Goal: Task Accomplishment & Management: Complete application form

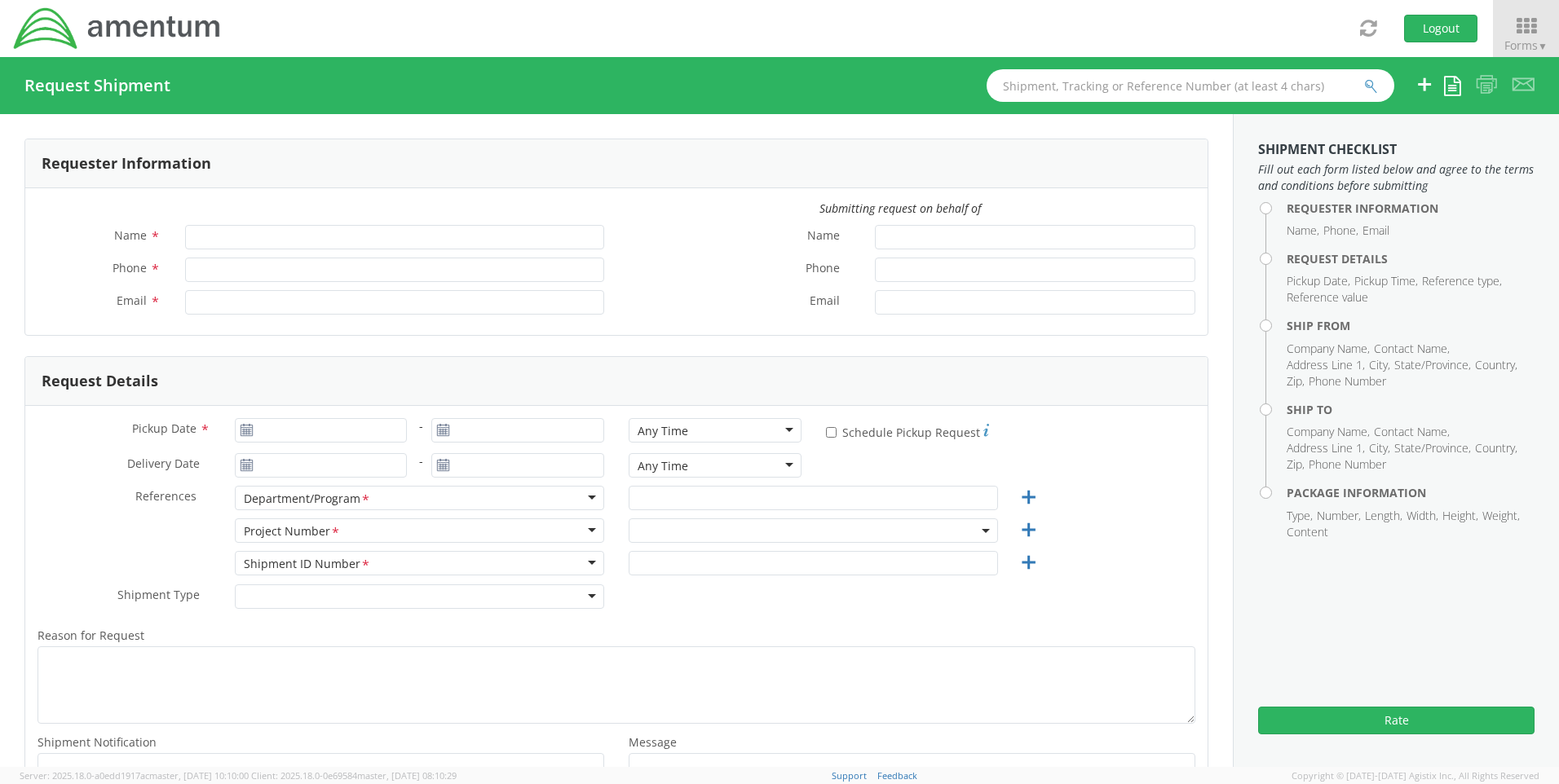
type input "[PERSON_NAME]"
type input "4437371259"
type input "[PERSON_NAME][EMAIL_ADDRESS][PERSON_NAME][DOMAIN_NAME]"
select select "4407.0.0001.0001.TVL"
type input "[DATE]"
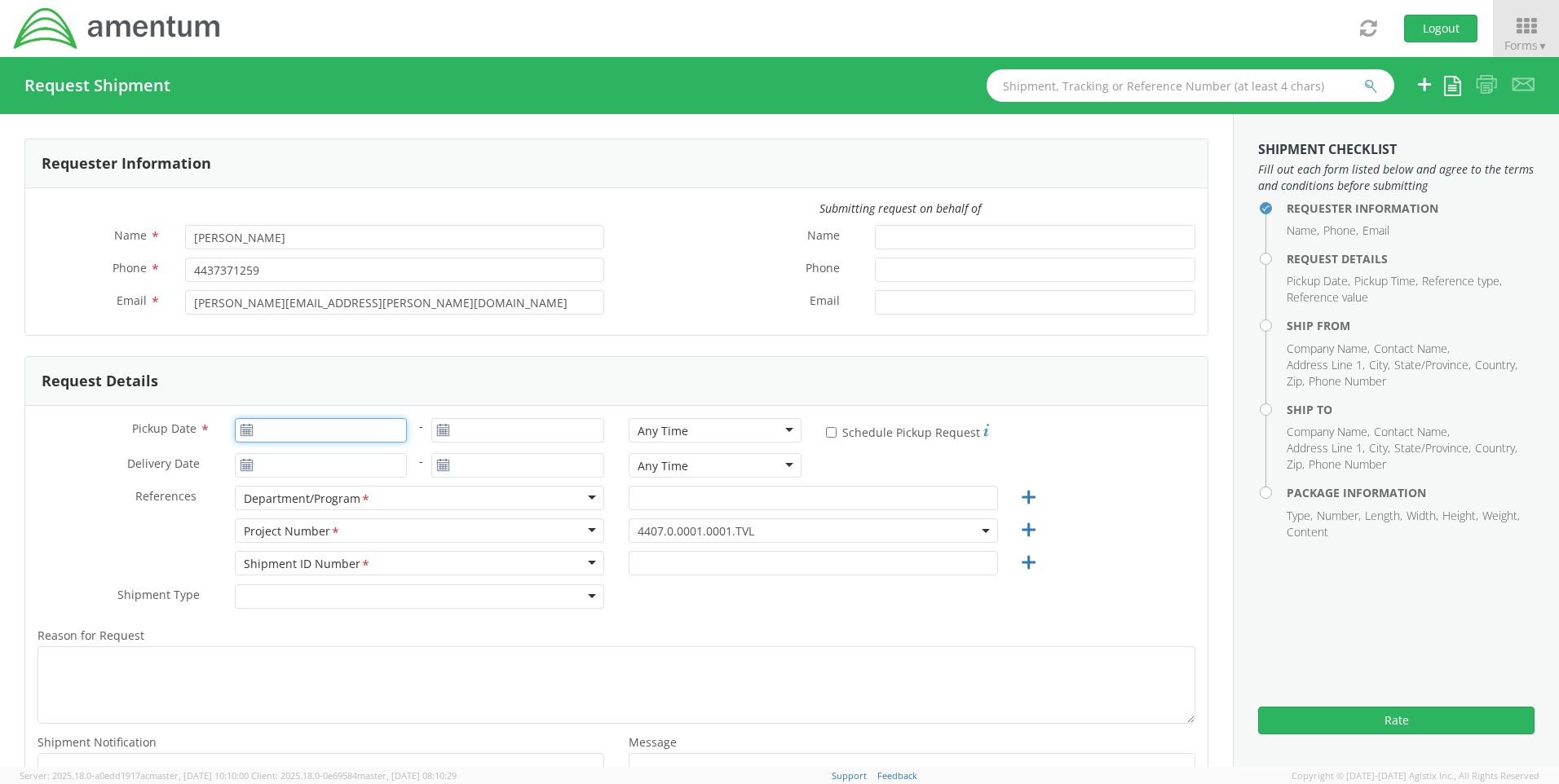
type input "[DATE]"
click at [319, 433] on input "[DATE]" at bounding box center [321, 431] width 173 height 24
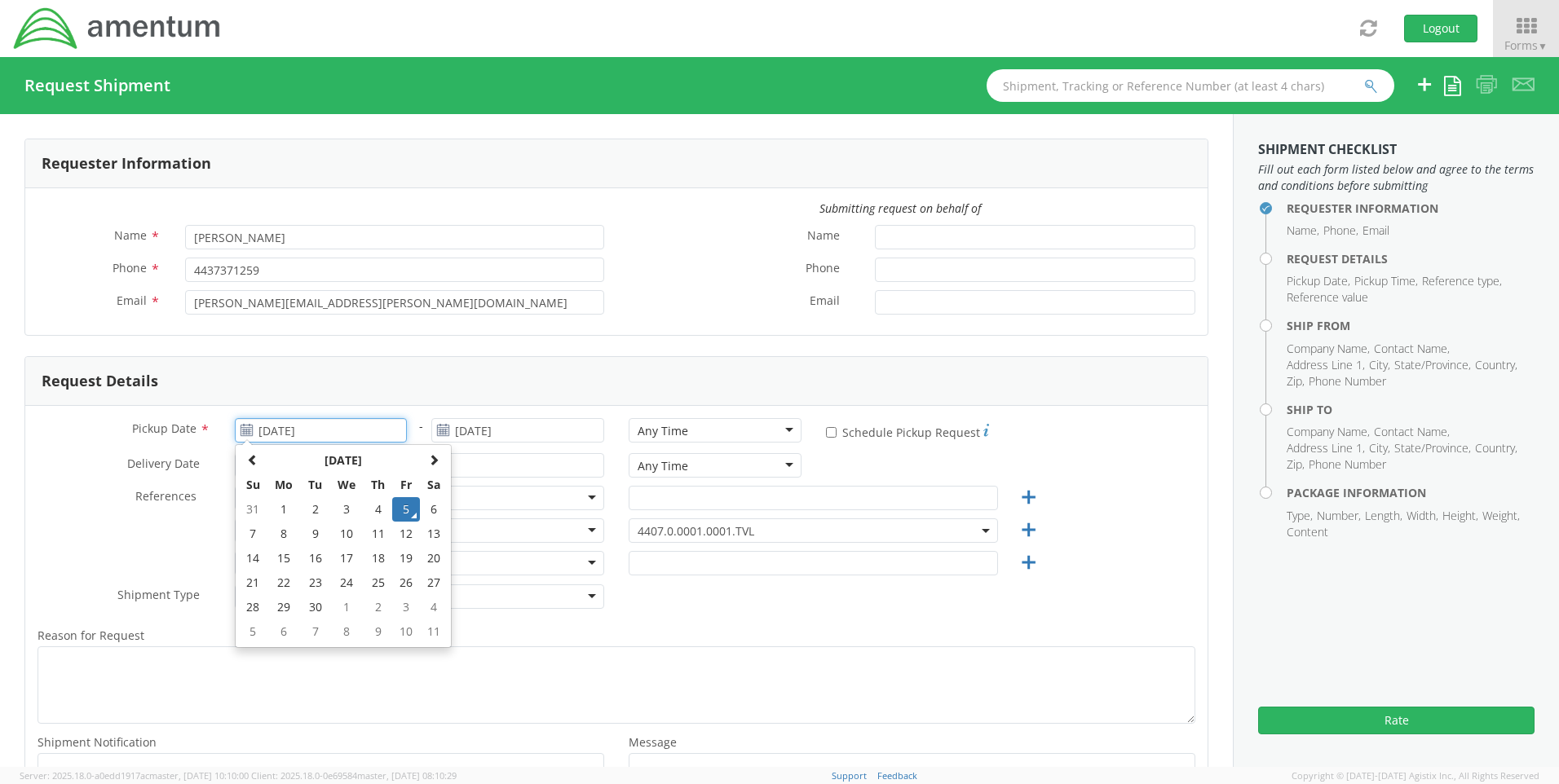
click at [406, 504] on td "5" at bounding box center [406, 510] width 28 height 24
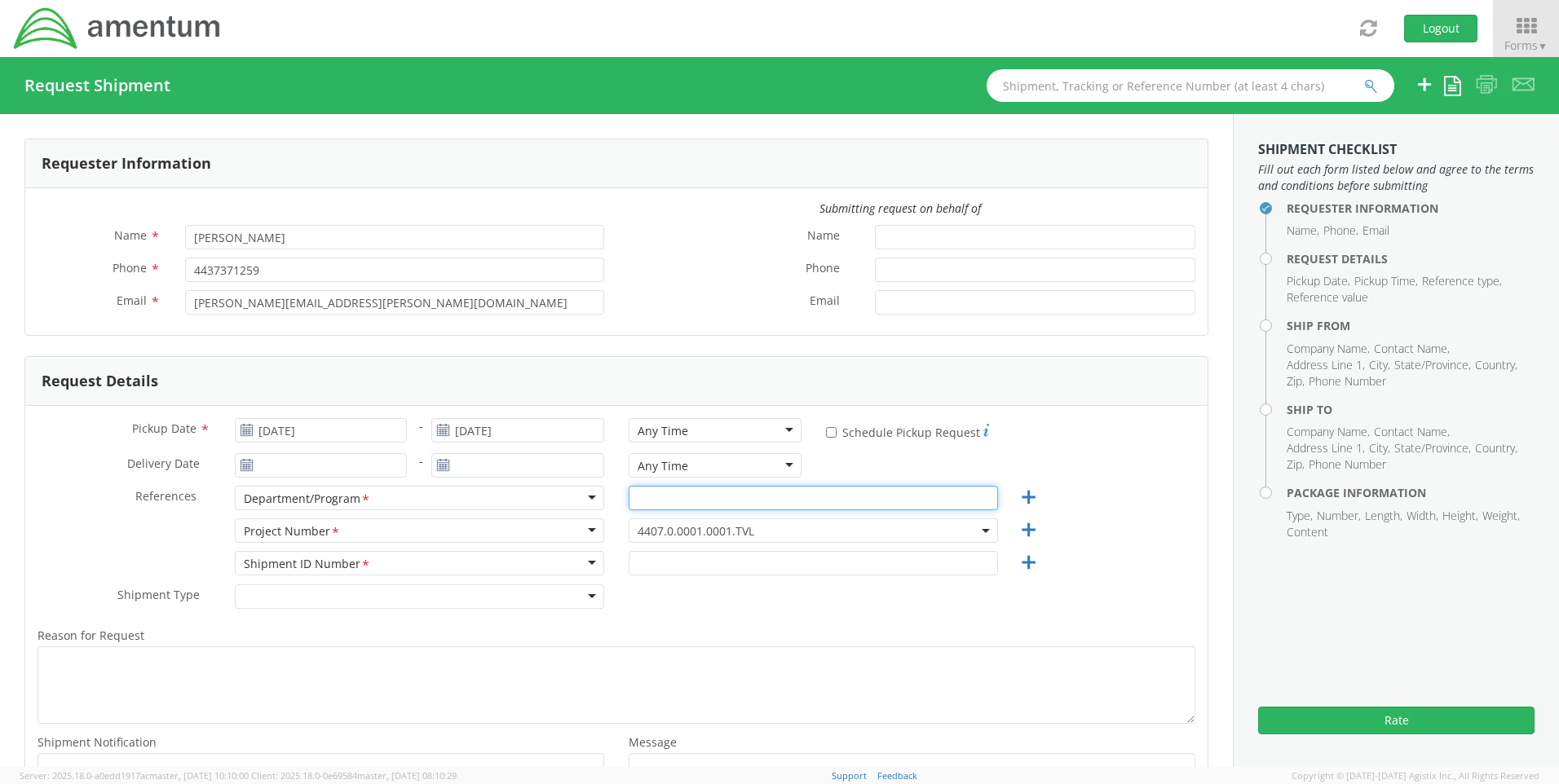
click at [671, 501] on input "text" at bounding box center [813, 498] width 369 height 24
type input "Uniforms"
click at [765, 530] on span "4407.0.0001.0001.TVL" at bounding box center [813, 531] width 352 height 16
click at [738, 561] on input "search" at bounding box center [811, 557] width 357 height 24
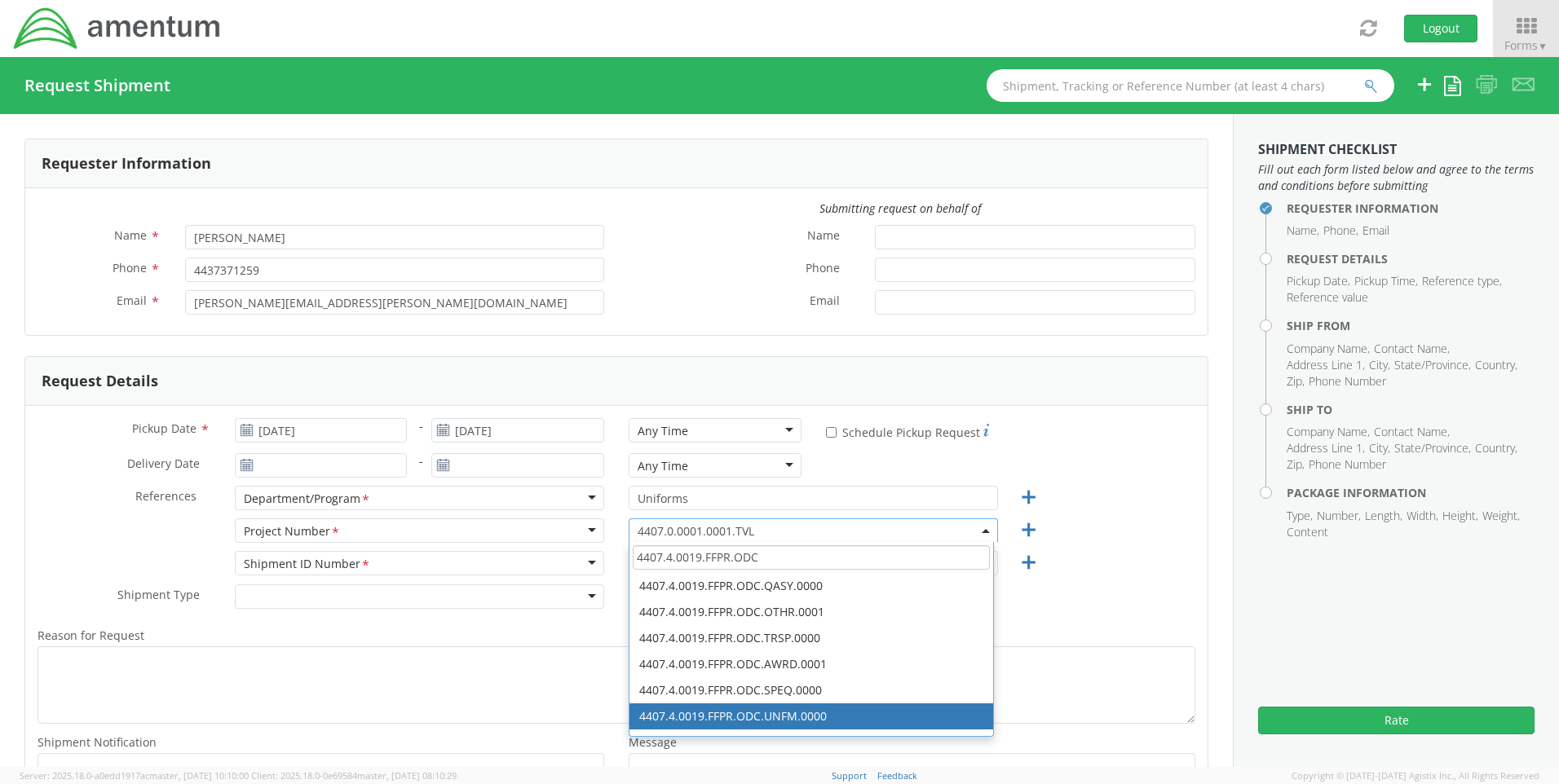
type input "4407.4.0019.FFPR.ODC"
select select "4407.4.0019.FFPR.ODC.UNFM.0000"
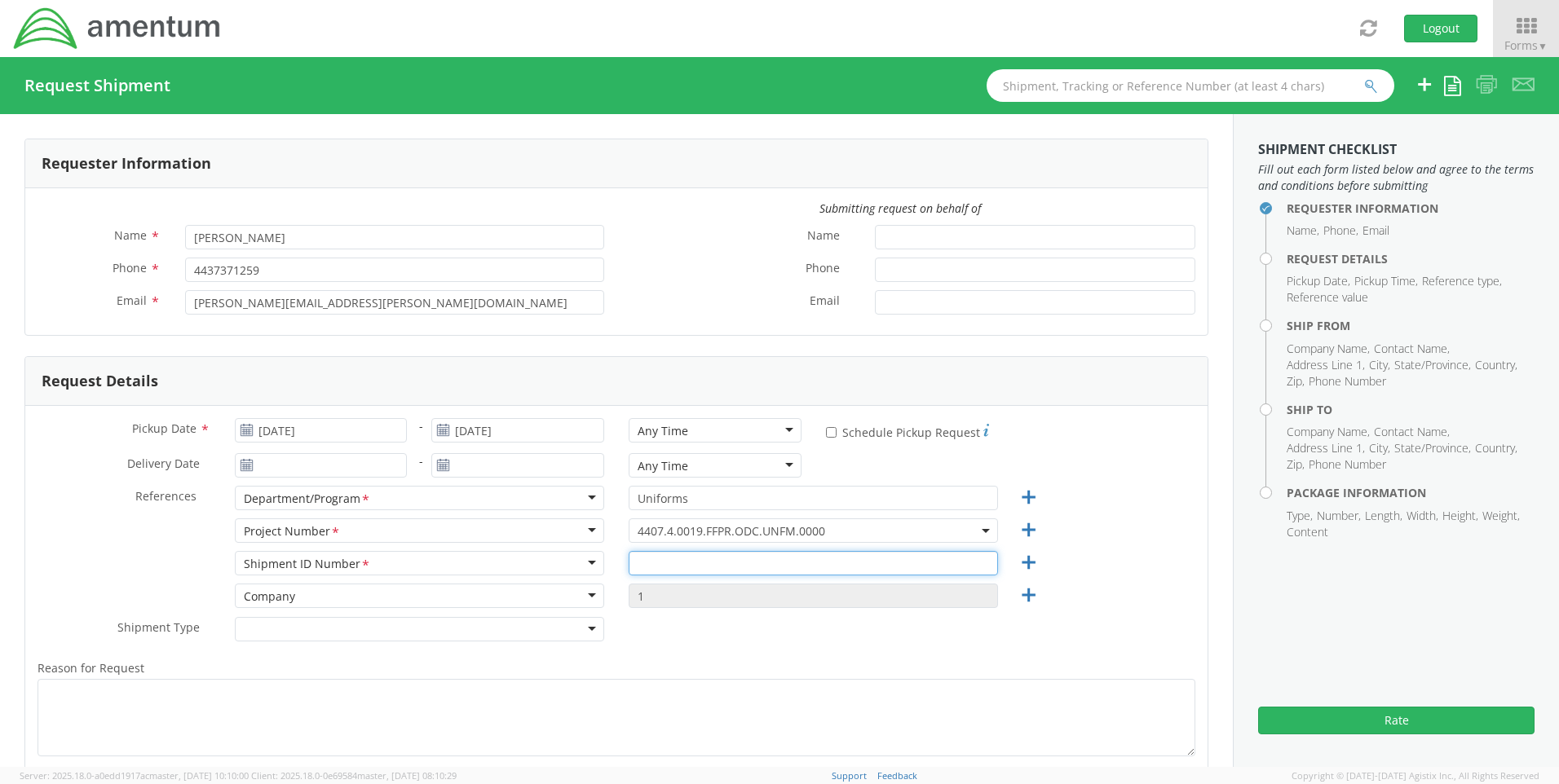
click at [674, 567] on input "text" at bounding box center [813, 563] width 369 height 24
type input "4437371259"
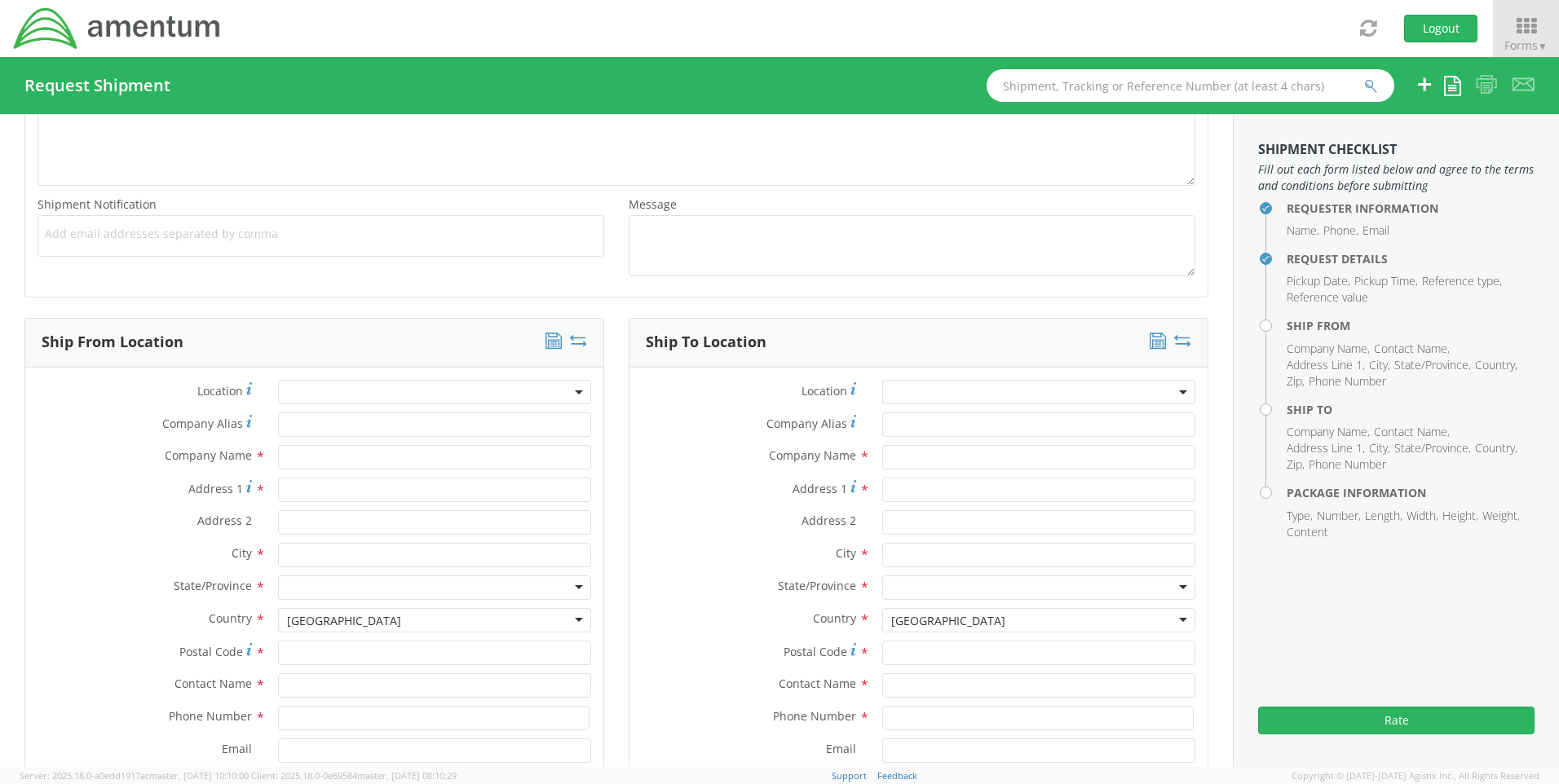
scroll to position [815, 0]
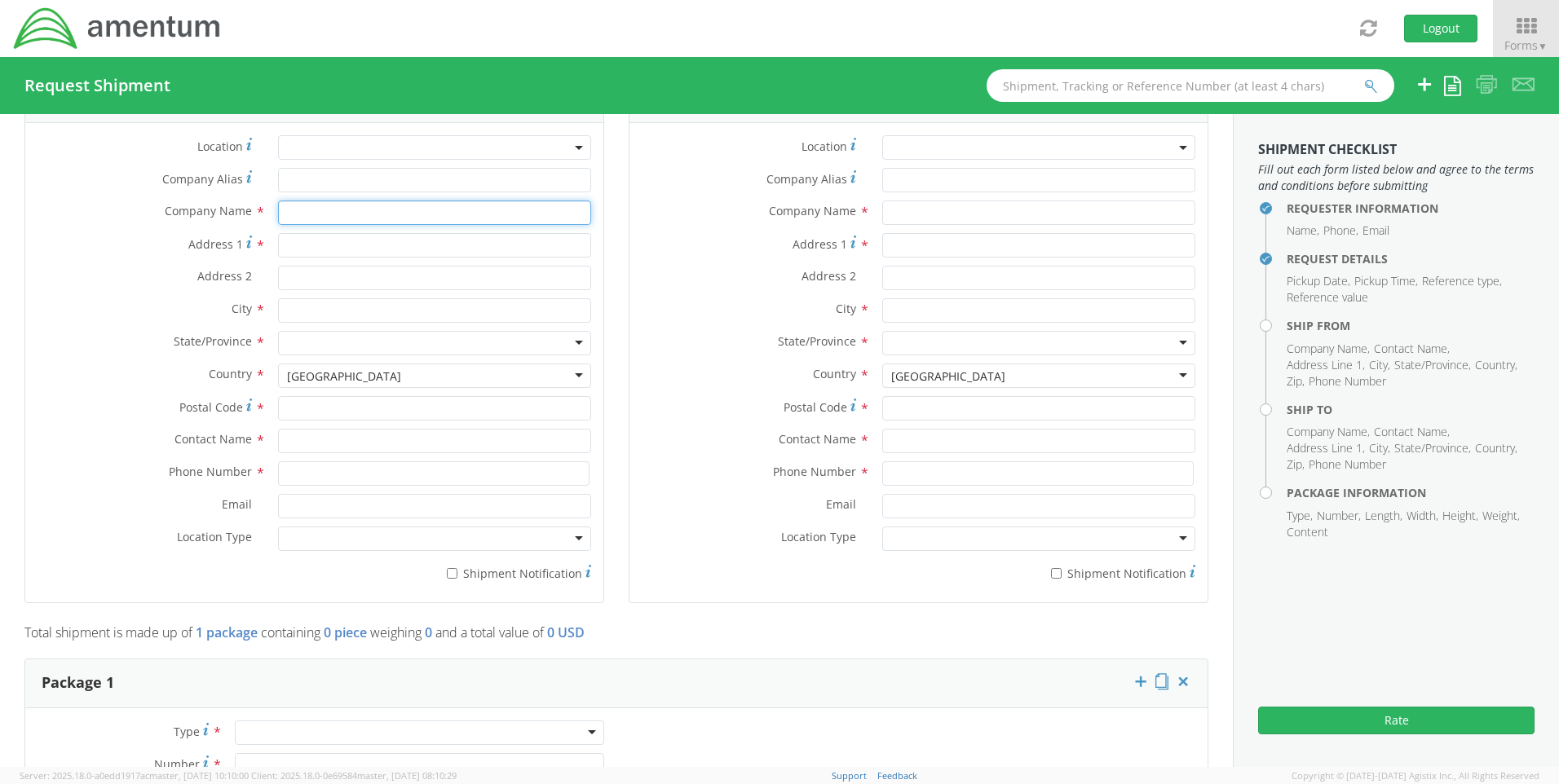
click at [346, 207] on input "text" at bounding box center [434, 213] width 313 height 24
type input "Amentum"
type input "[STREET_ADDRESS]"
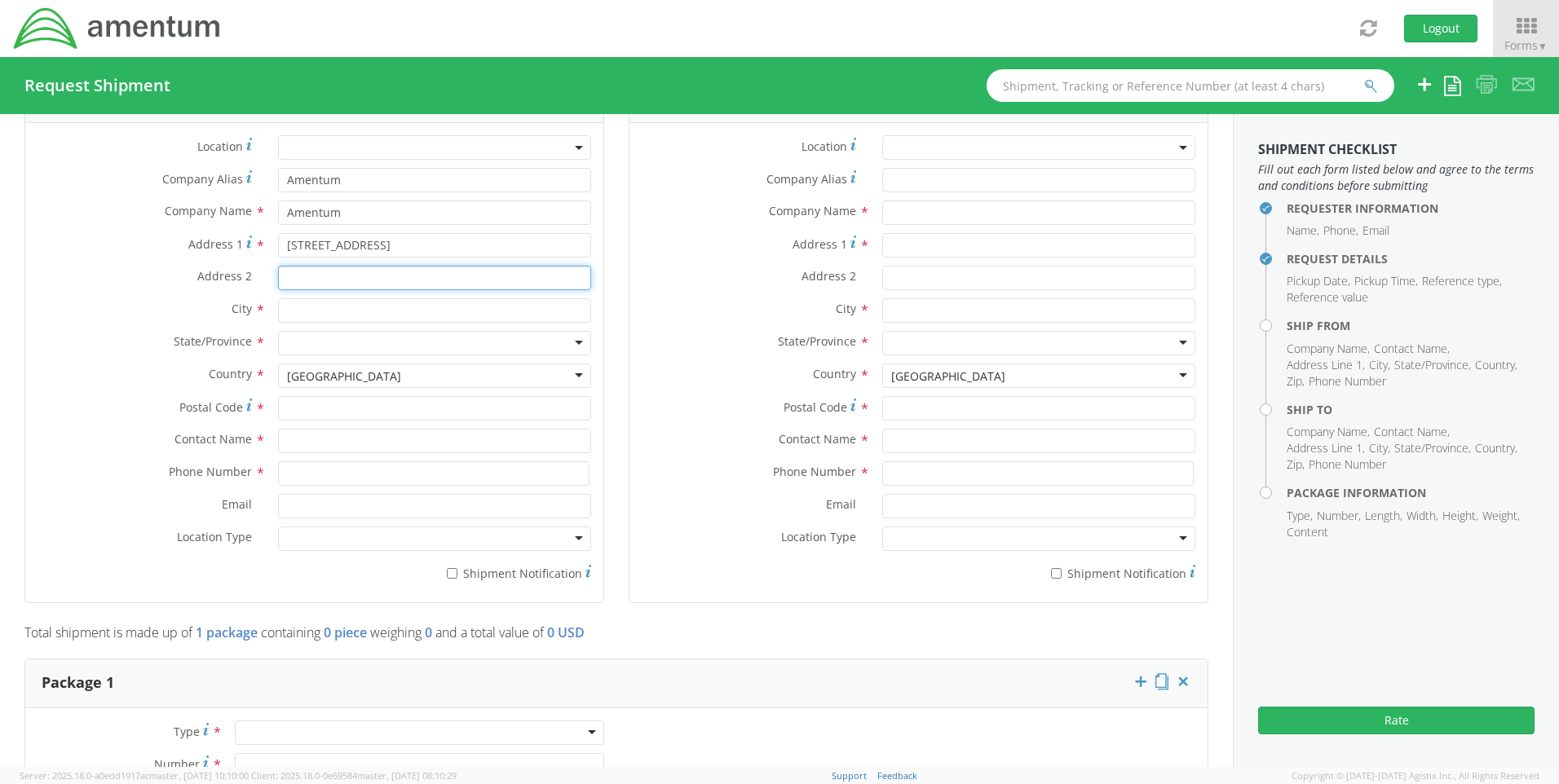
type input "Suite 400"
drag, startPoint x: 379, startPoint y: 305, endPoint x: 263, endPoint y: 305, distance: 116.0
click at [266, 305] on div "[PERSON_NAME] searching..." at bounding box center [434, 311] width 338 height 24
type input "[GEOGRAPHIC_DATA]"
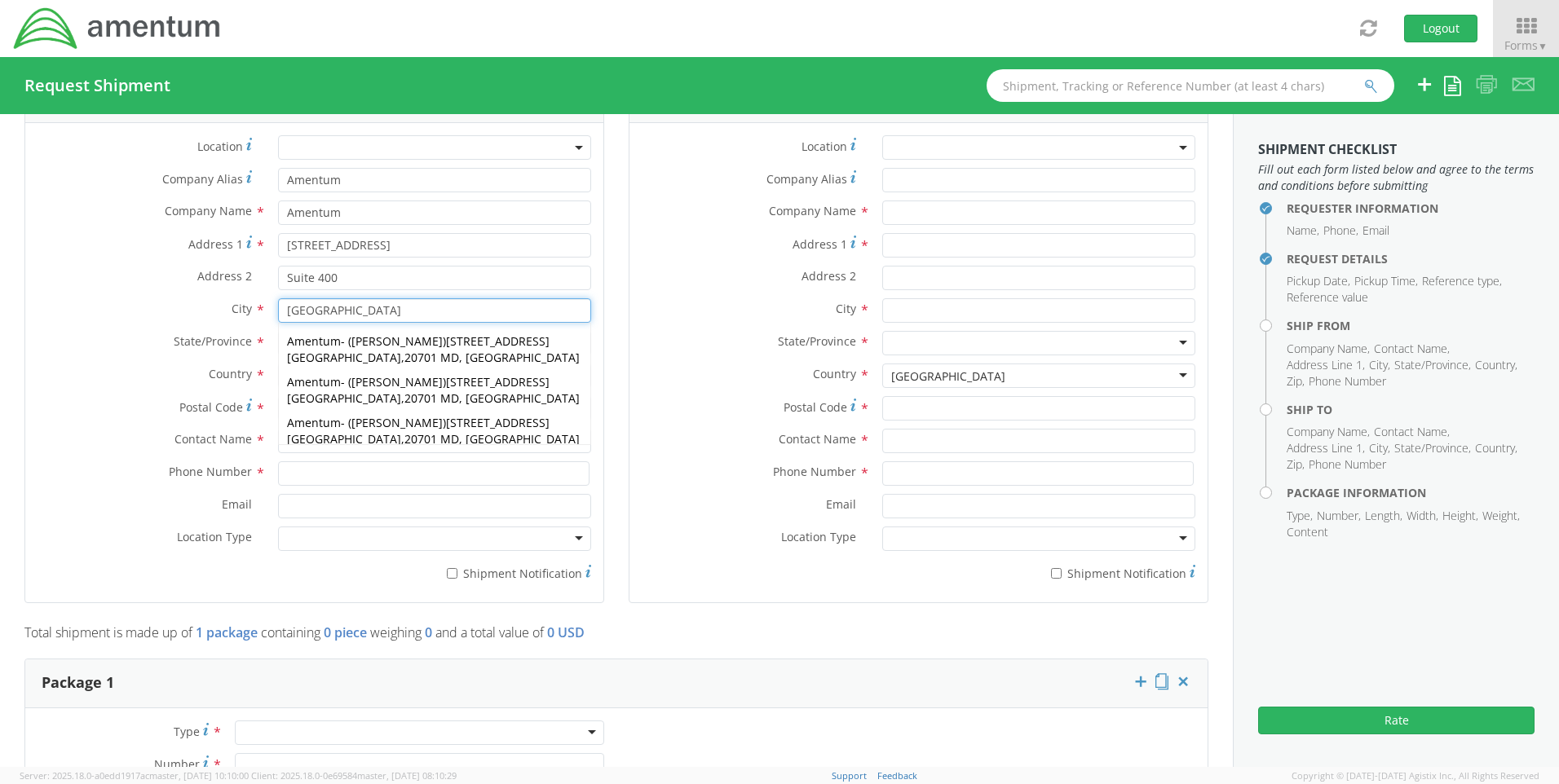
click at [338, 325] on div "Amentum - ( [PERSON_NAME] ) [STREET_ADDRESS][GEOGRAPHIC_DATA], [GEOGRAPHIC_DATA…" at bounding box center [434, 383] width 313 height 122
click at [344, 339] on div "Amentum - ( [PERSON_NAME] ) [STREET_ADDRESS]" at bounding box center [434, 350] width 312 height 41
type input "20701"
type input "[PERSON_NAME]"
type input "Annapolis JUnction"
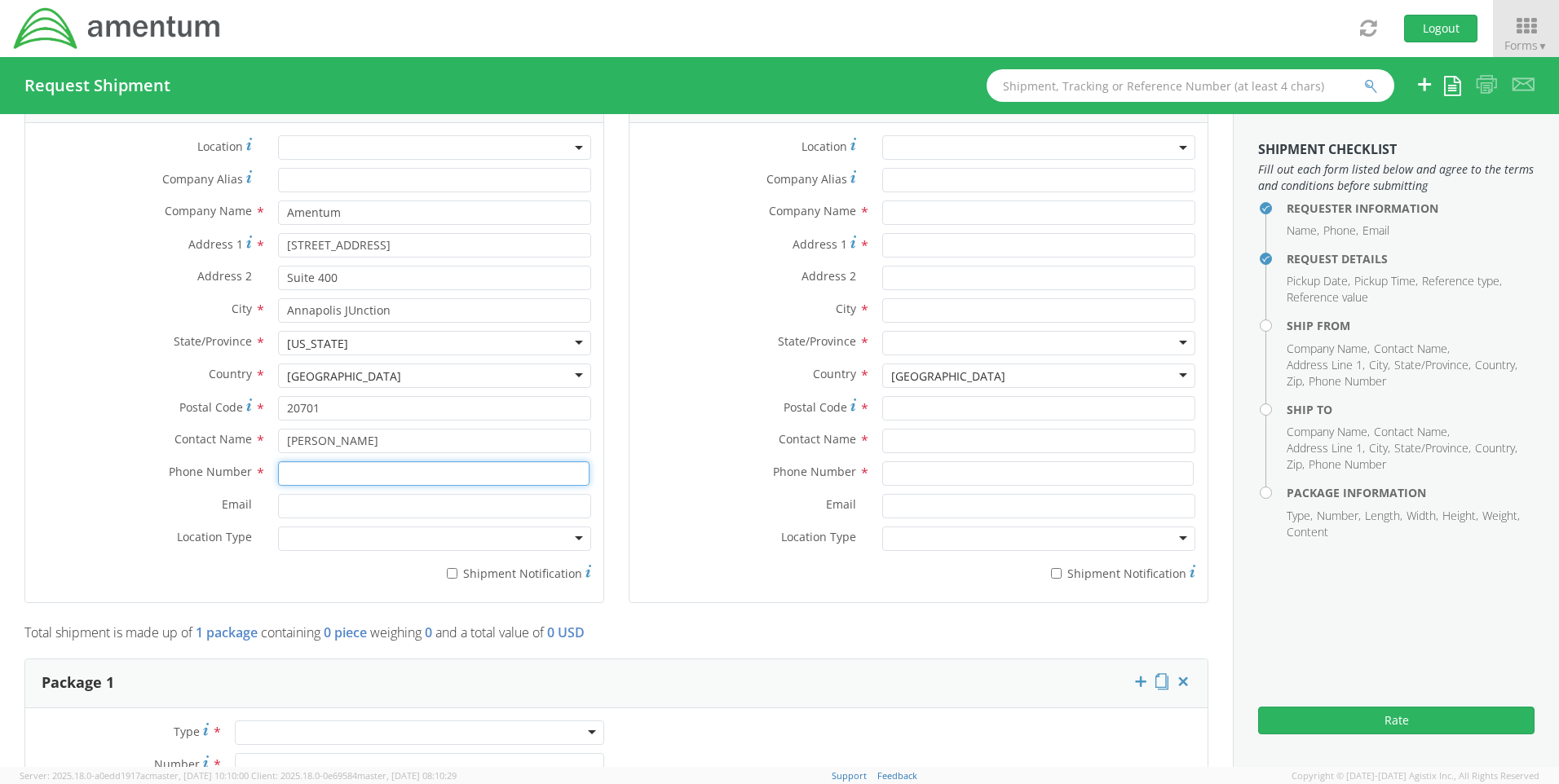
click at [346, 472] on input at bounding box center [433, 473] width 312 height 24
type input "4437371259"
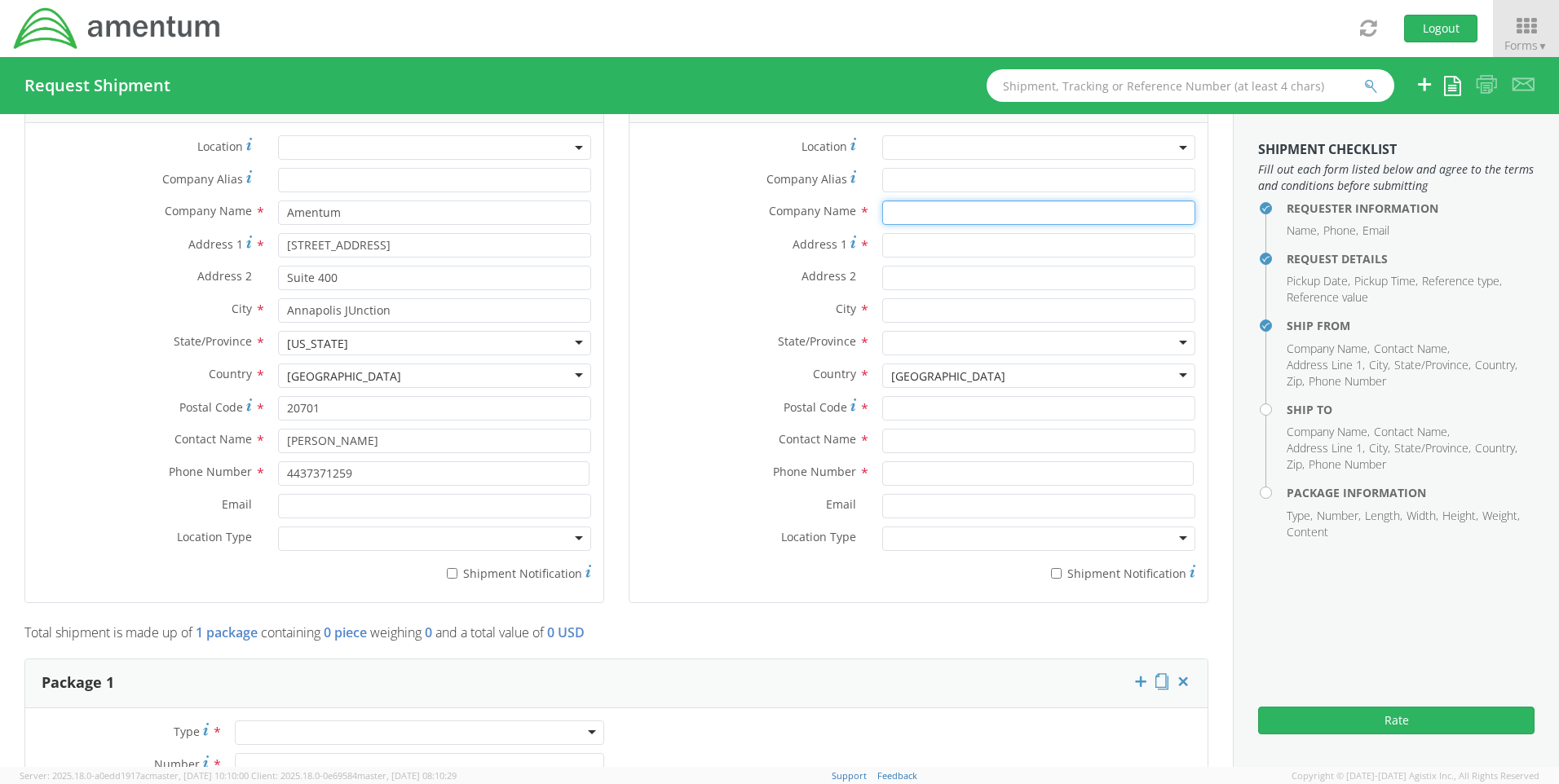
click at [926, 214] on input "text" at bounding box center [1038, 213] width 313 height 24
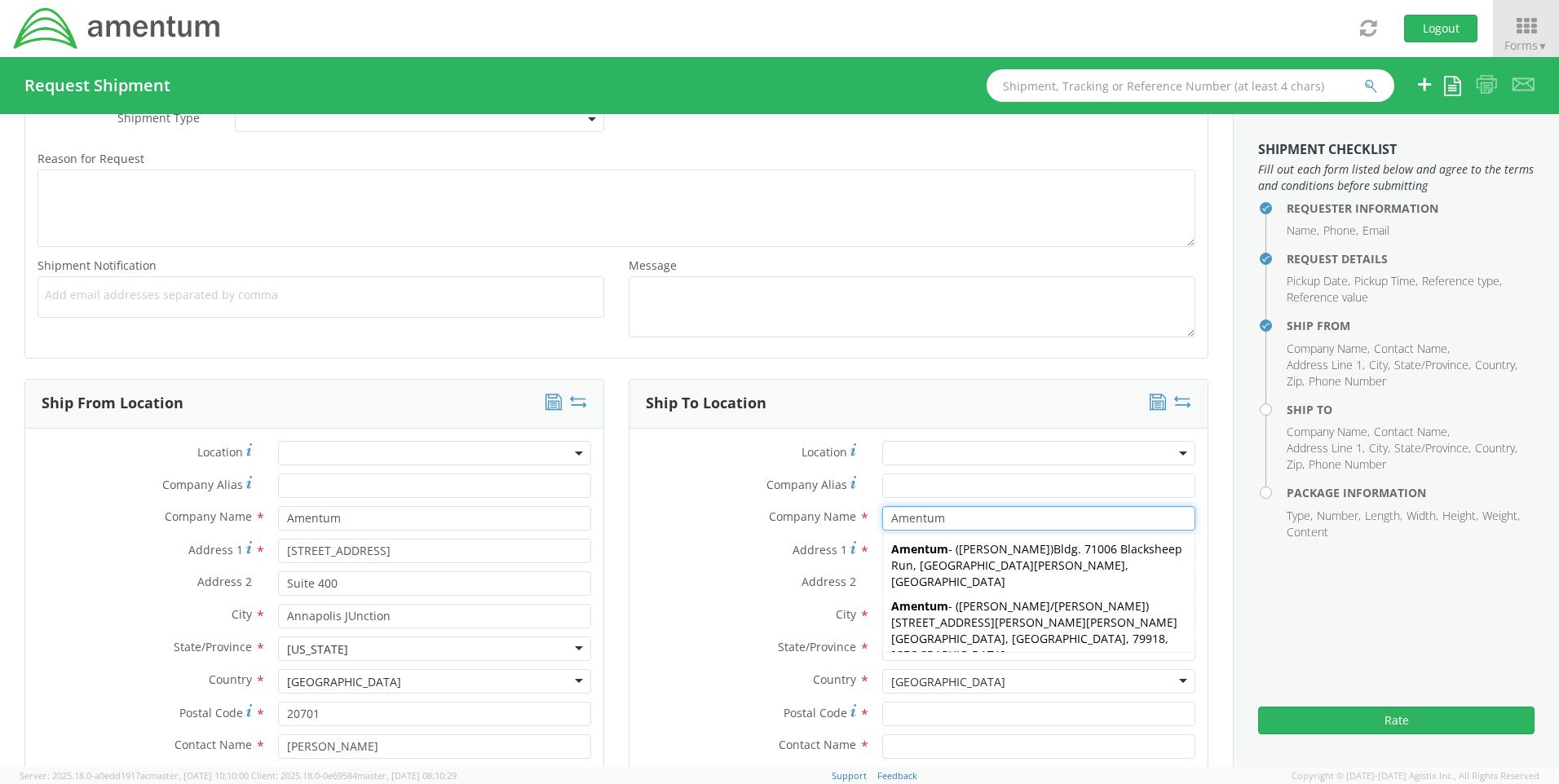
scroll to position [652, 0]
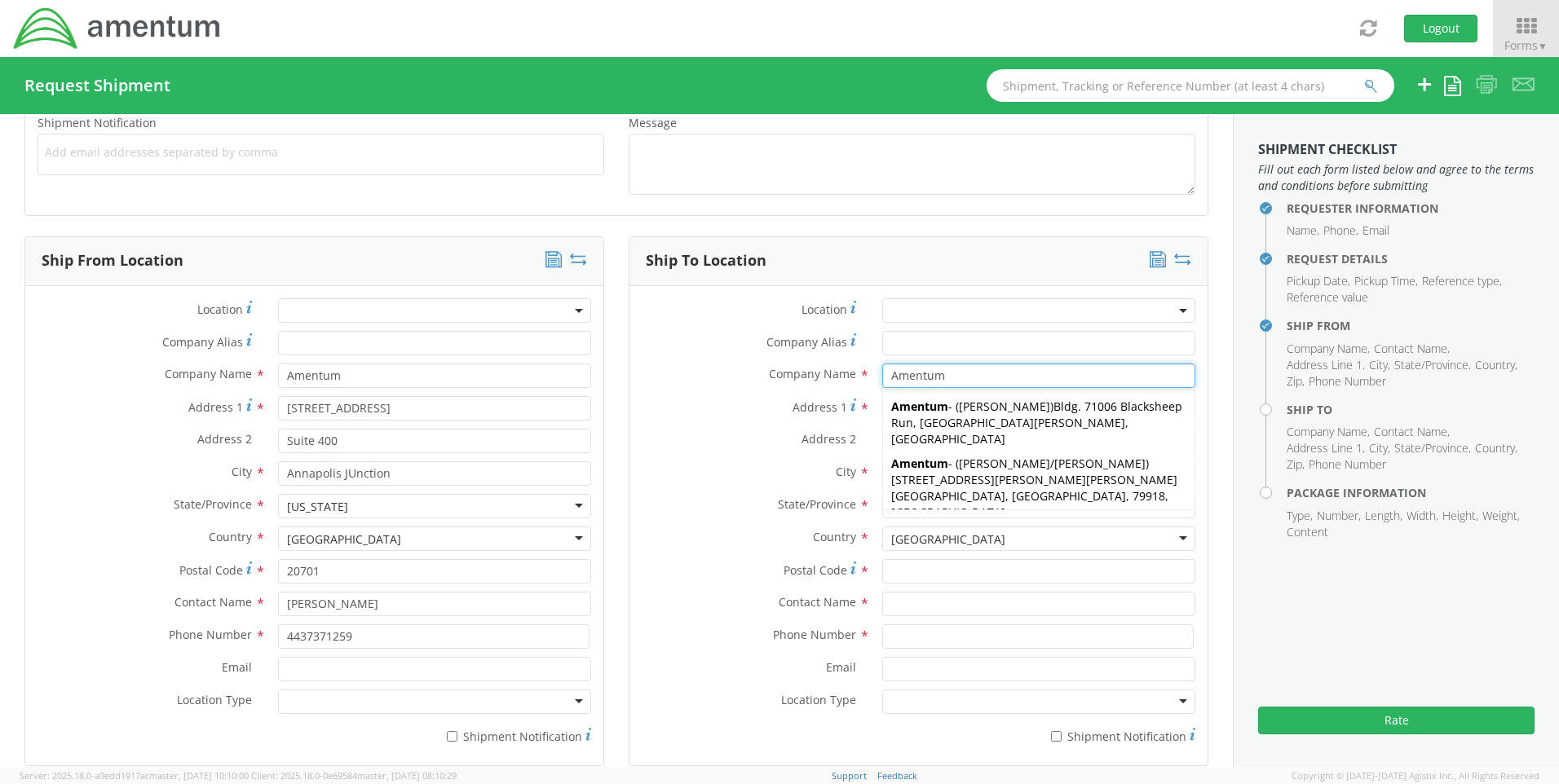
type input "Amentum"
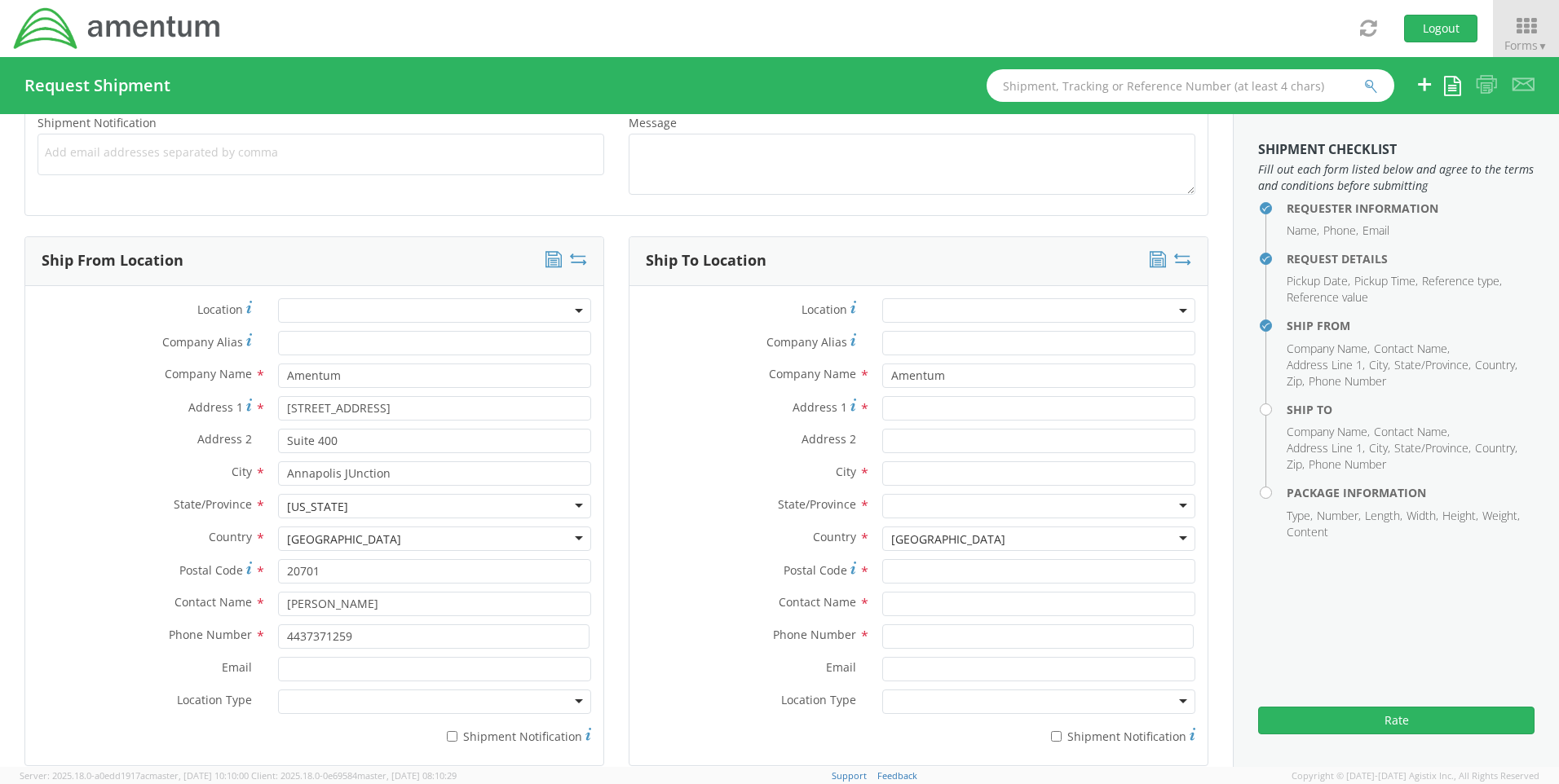
click at [1206, 444] on div "Ship To Location Location * Company Alias * Company Name * Amentum [GEOGRAPHIC_…" at bounding box center [918, 512] width 604 height 551
click at [984, 407] on input "Address 1 *" at bounding box center [1038, 408] width 313 height 24
type input "[STREET_ADDRESS]"
click at [968, 472] on input "text" at bounding box center [1038, 473] width 313 height 24
type input "[GEOGRAPHIC_DATA]"
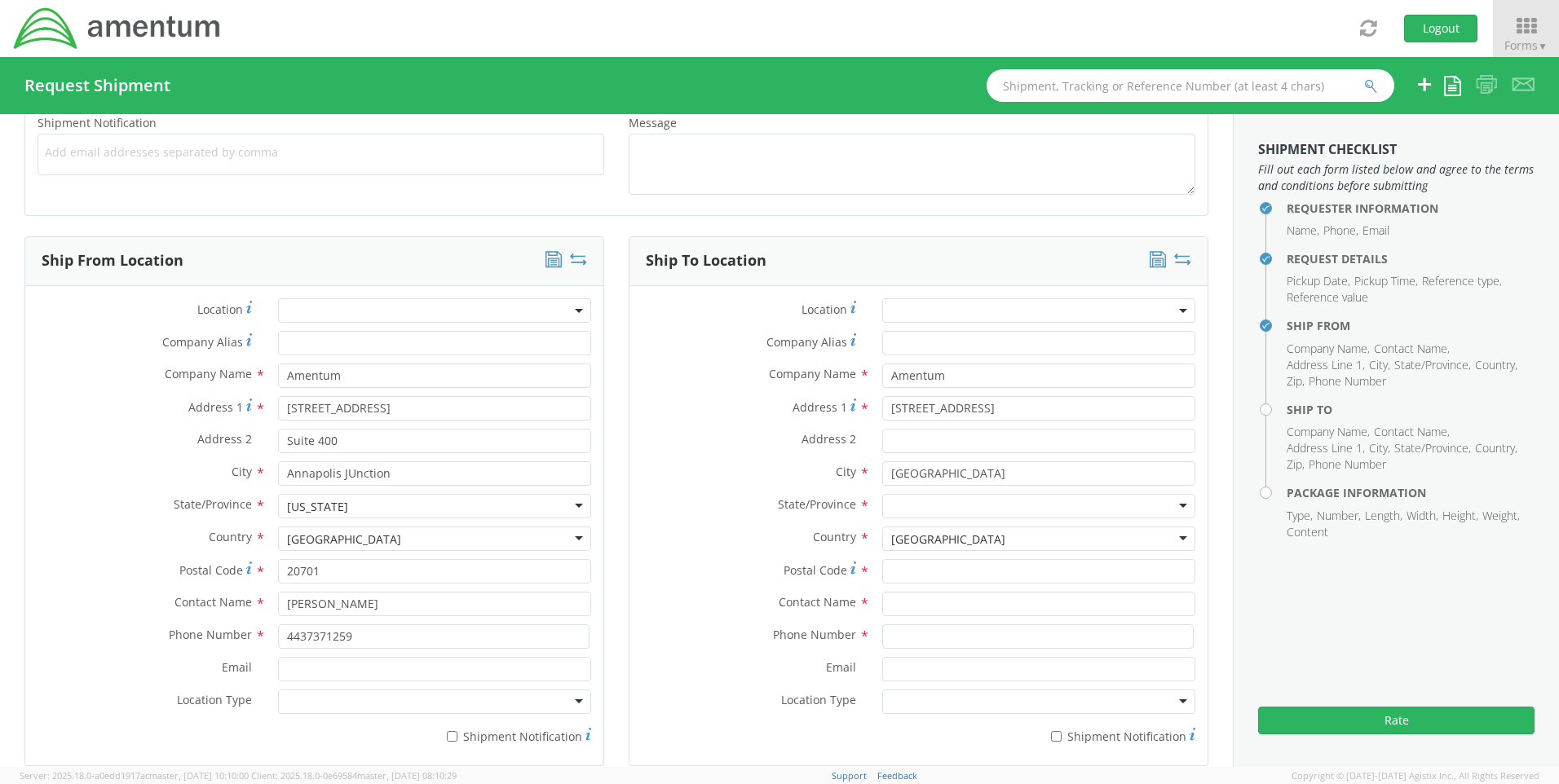
click at [1214, 492] on div "Requester Information Submitting request on behalf of Name * [PERSON_NAME] Phon…" at bounding box center [616, 683] width 1233 height 2441
click at [944, 498] on div at bounding box center [1038, 506] width 313 height 24
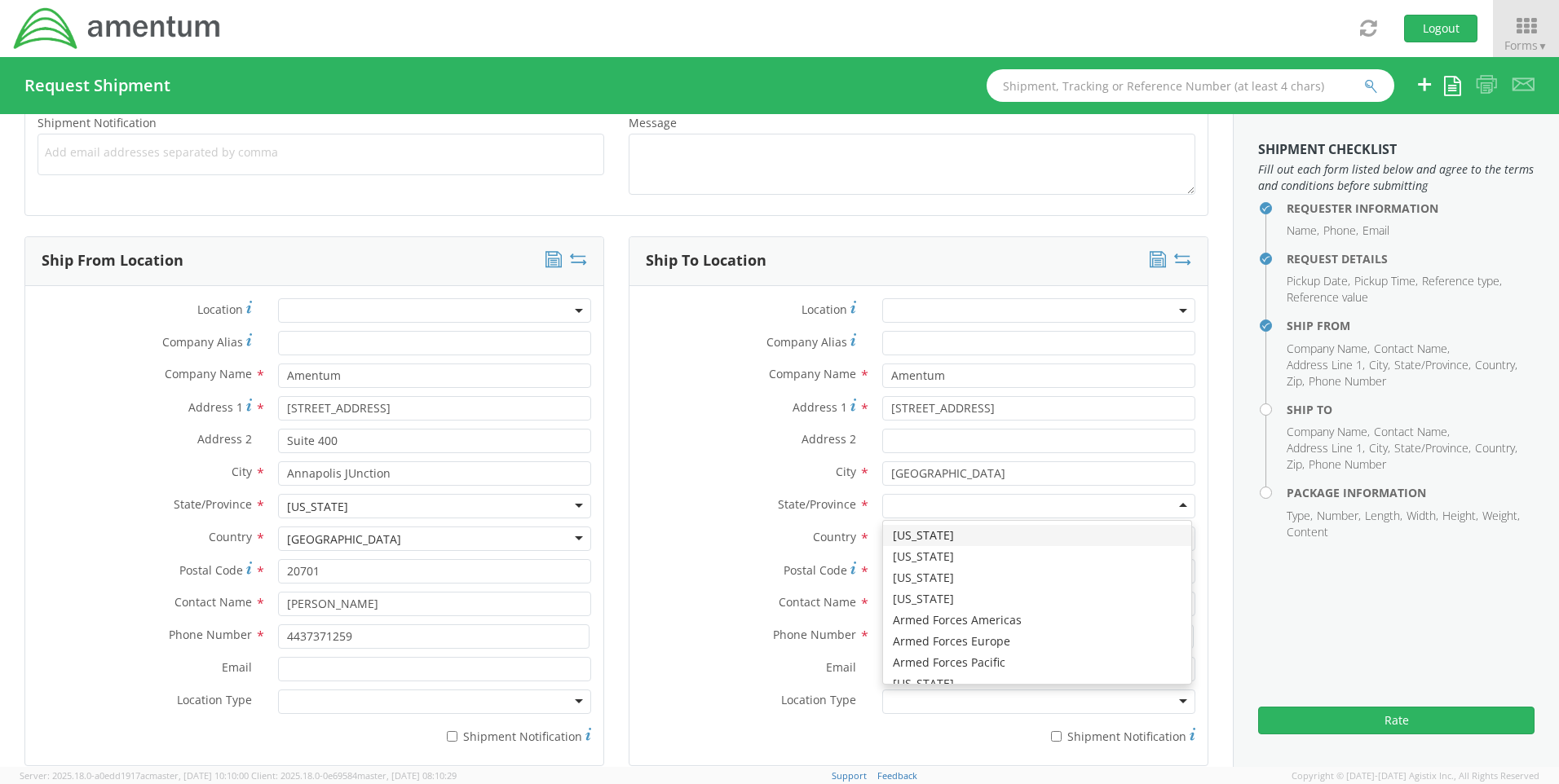
type input "g"
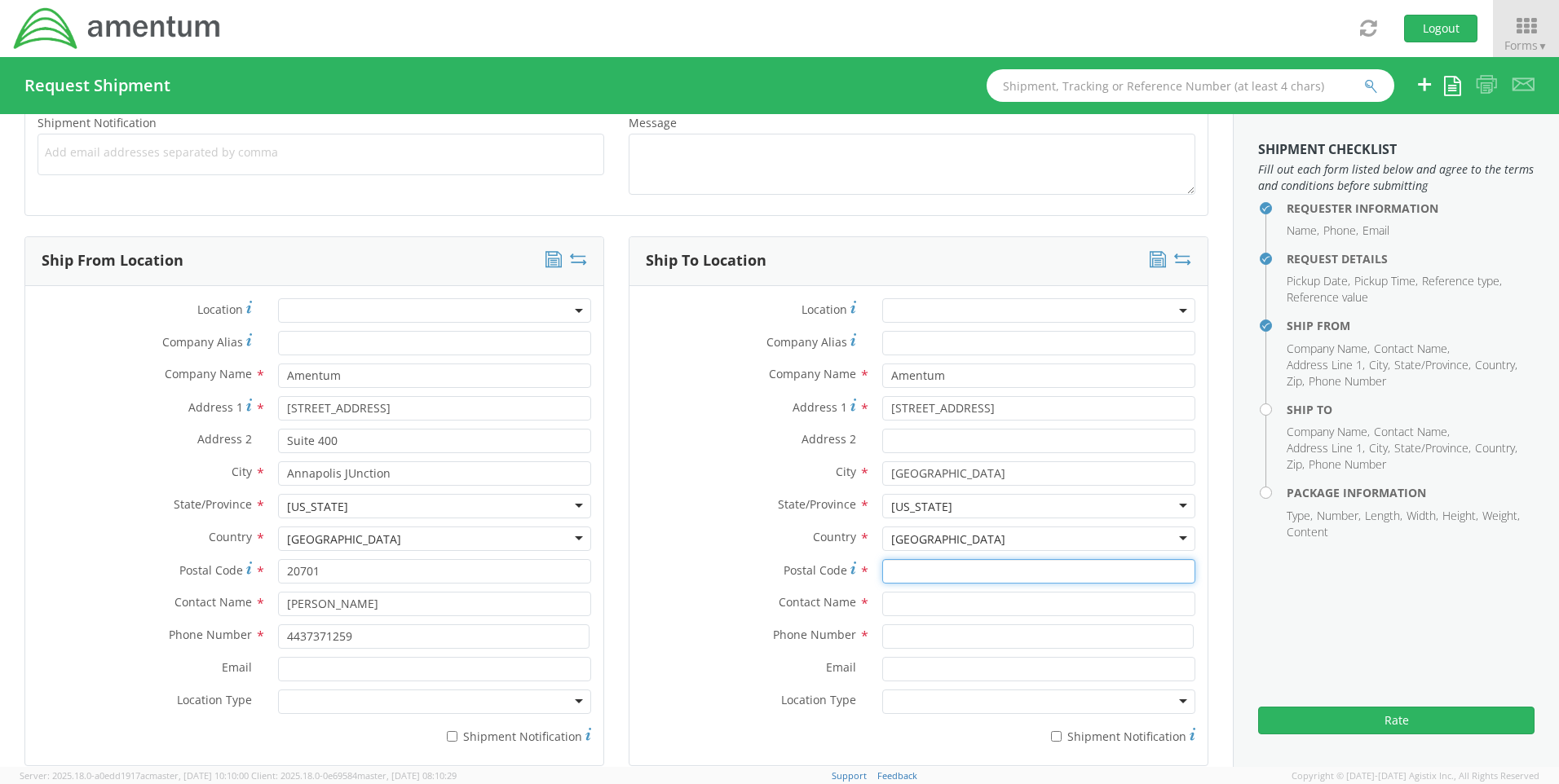
click at [914, 565] on input "Postal Code *" at bounding box center [1038, 571] width 313 height 24
type input "30813"
click at [1204, 569] on div "Ship To Location Location * Company Alias * Company Name * Amentum [GEOGRAPHIC_…" at bounding box center [918, 512] width 604 height 551
click at [942, 601] on input "text" at bounding box center [1038, 604] width 313 height 24
type input "[PERSON_NAME]"
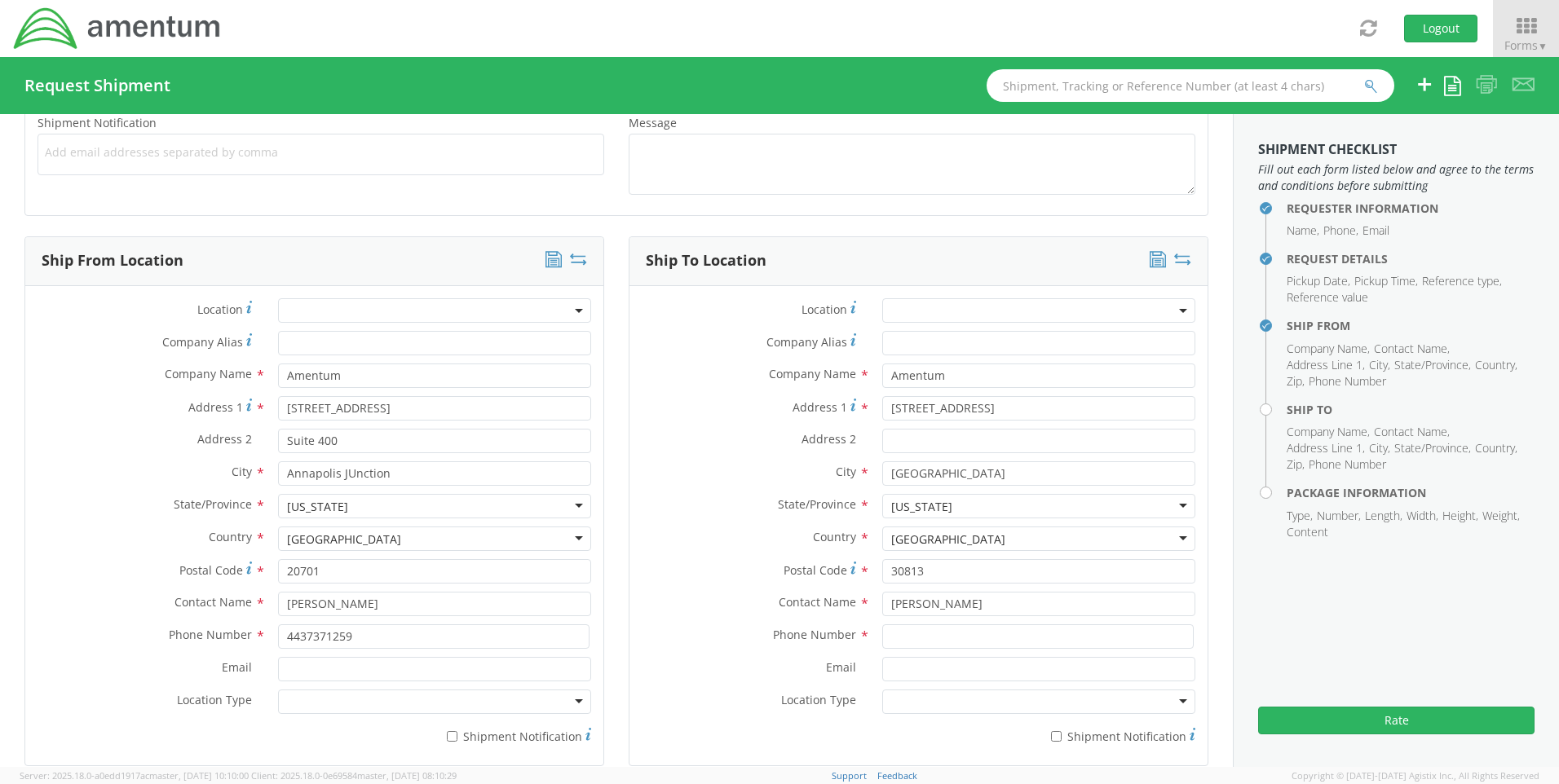
click at [1216, 617] on div "Requester Information Submitting request on behalf of Name * [PERSON_NAME] Phon…" at bounding box center [616, 683] width 1233 height 2441
click at [985, 631] on input at bounding box center [1037, 636] width 312 height 24
type input "[PHONE_NUMBER]"
click at [1205, 553] on div "Ship To Location Location * Company Alias * Company Name * Amentum [GEOGRAPHIC_…" at bounding box center [918, 512] width 604 height 551
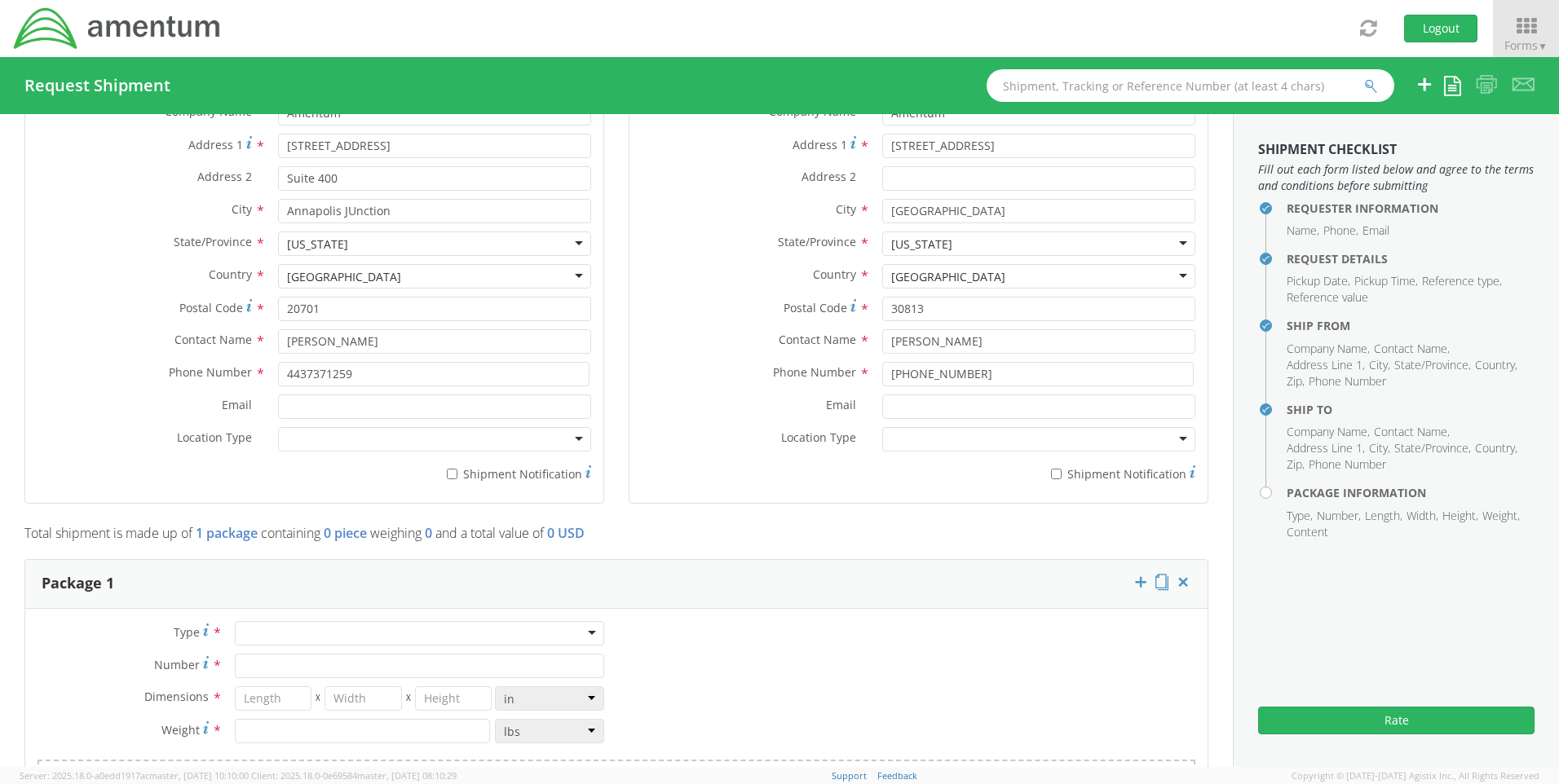
scroll to position [1059, 0]
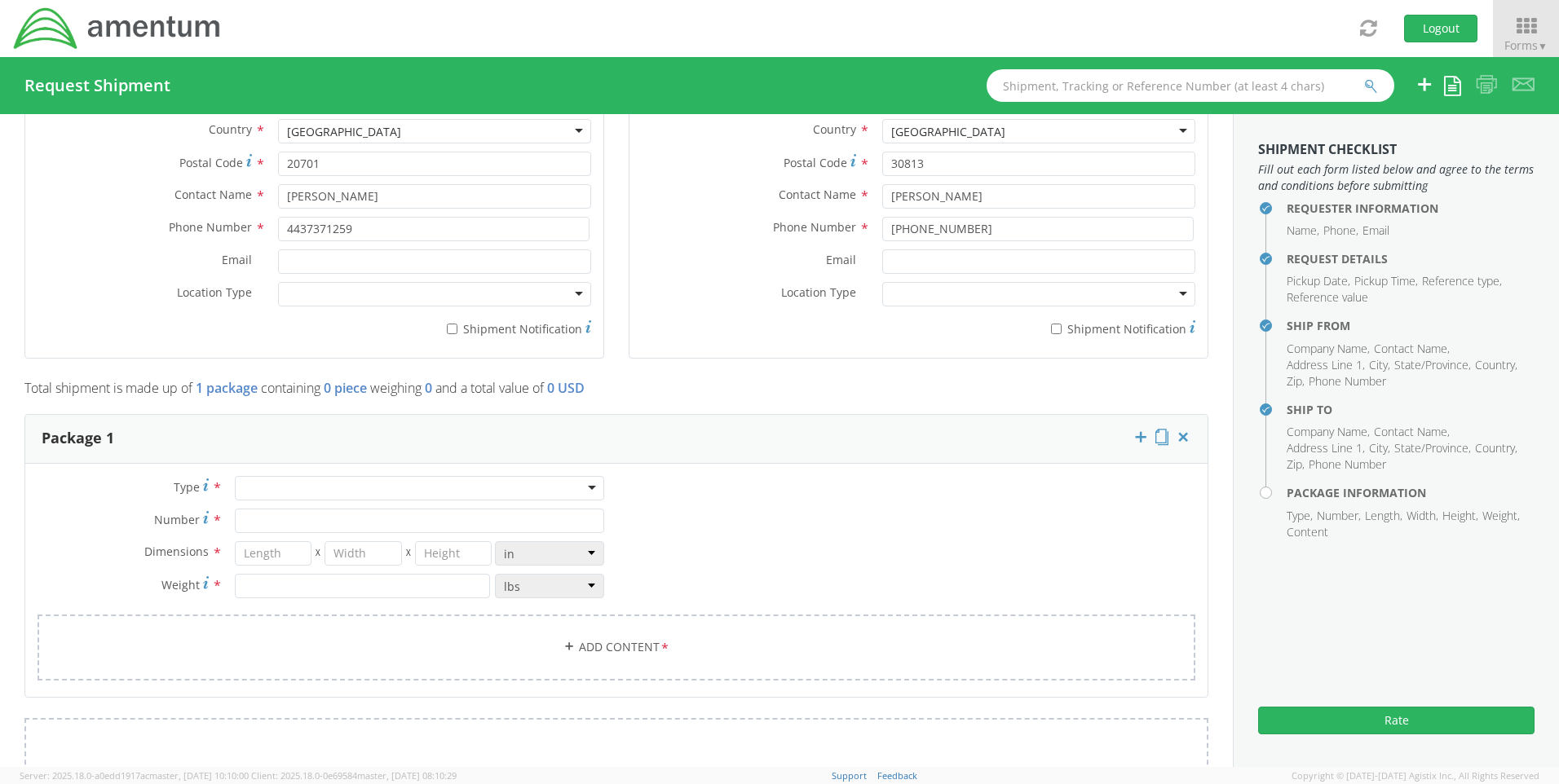
click at [580, 486] on div at bounding box center [419, 488] width 369 height 24
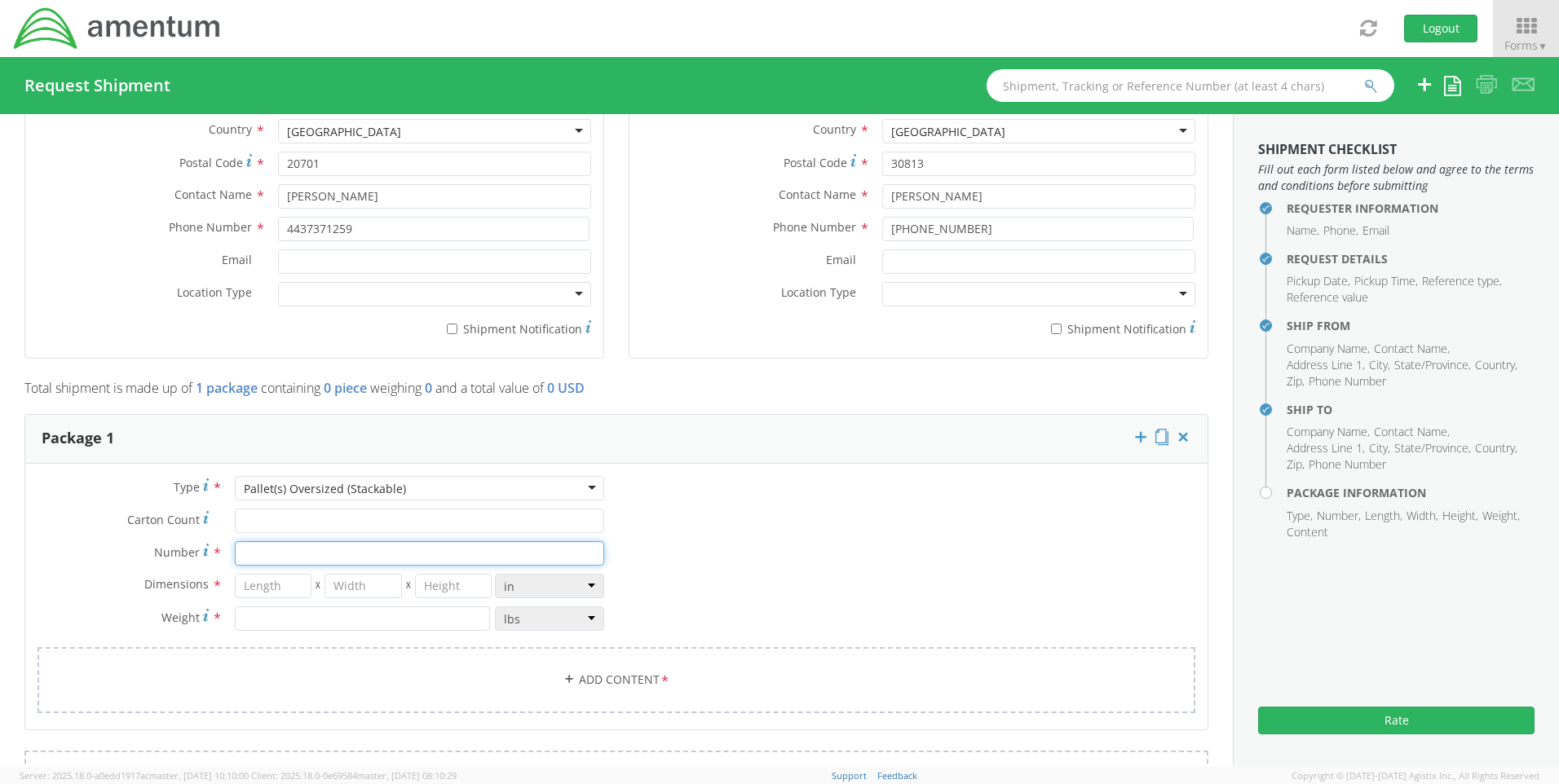
click at [343, 552] on input "Number *" at bounding box center [419, 553] width 369 height 24
type input "1"
click at [288, 588] on input "number" at bounding box center [273, 586] width 77 height 24
type input "14"
click at [372, 577] on input "number" at bounding box center [363, 586] width 77 height 24
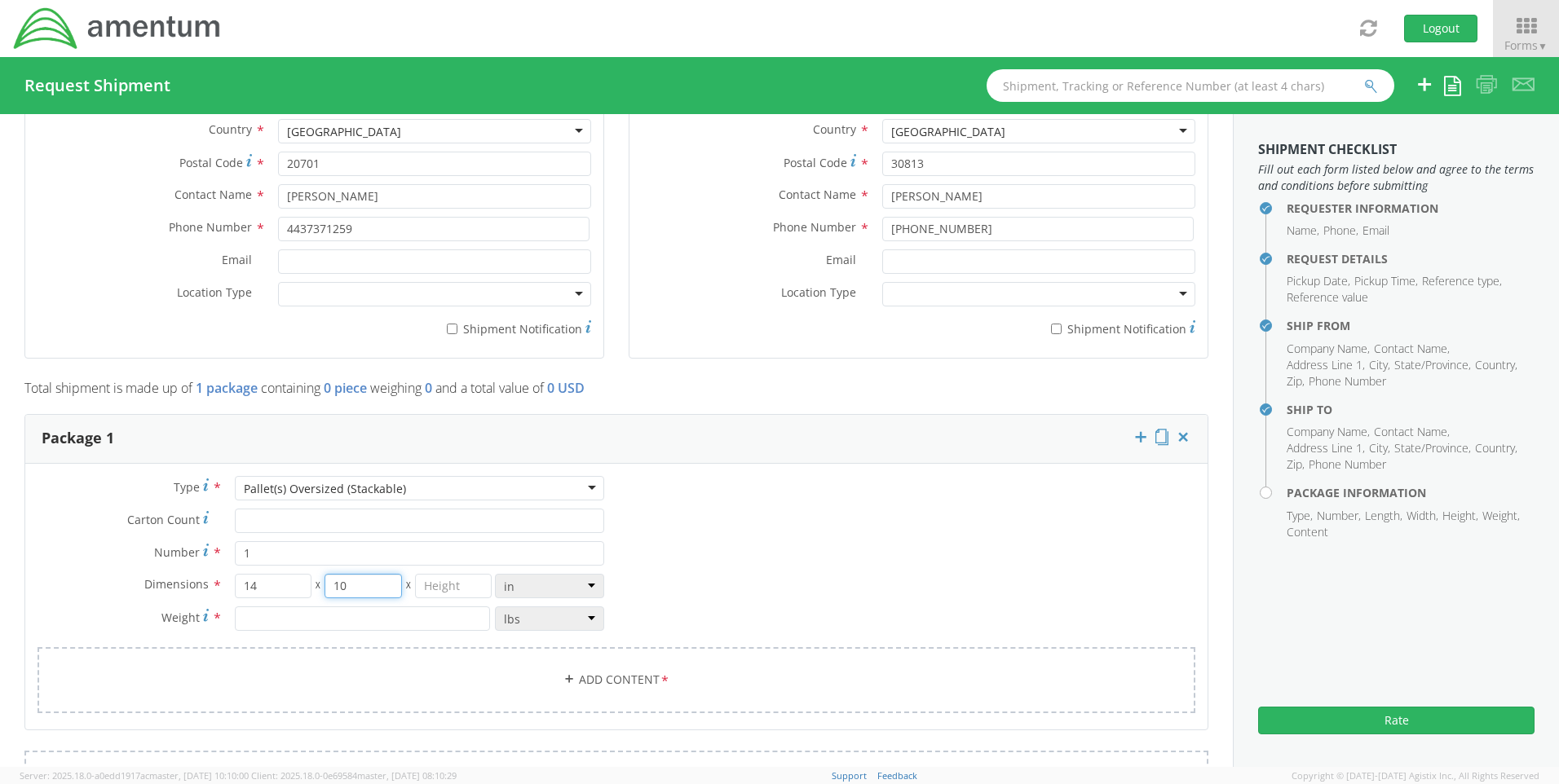
type input "10"
click at [443, 582] on input "number" at bounding box center [453, 586] width 77 height 24
type input "8"
click at [457, 614] on input "number" at bounding box center [362, 618] width 255 height 24
type input "4"
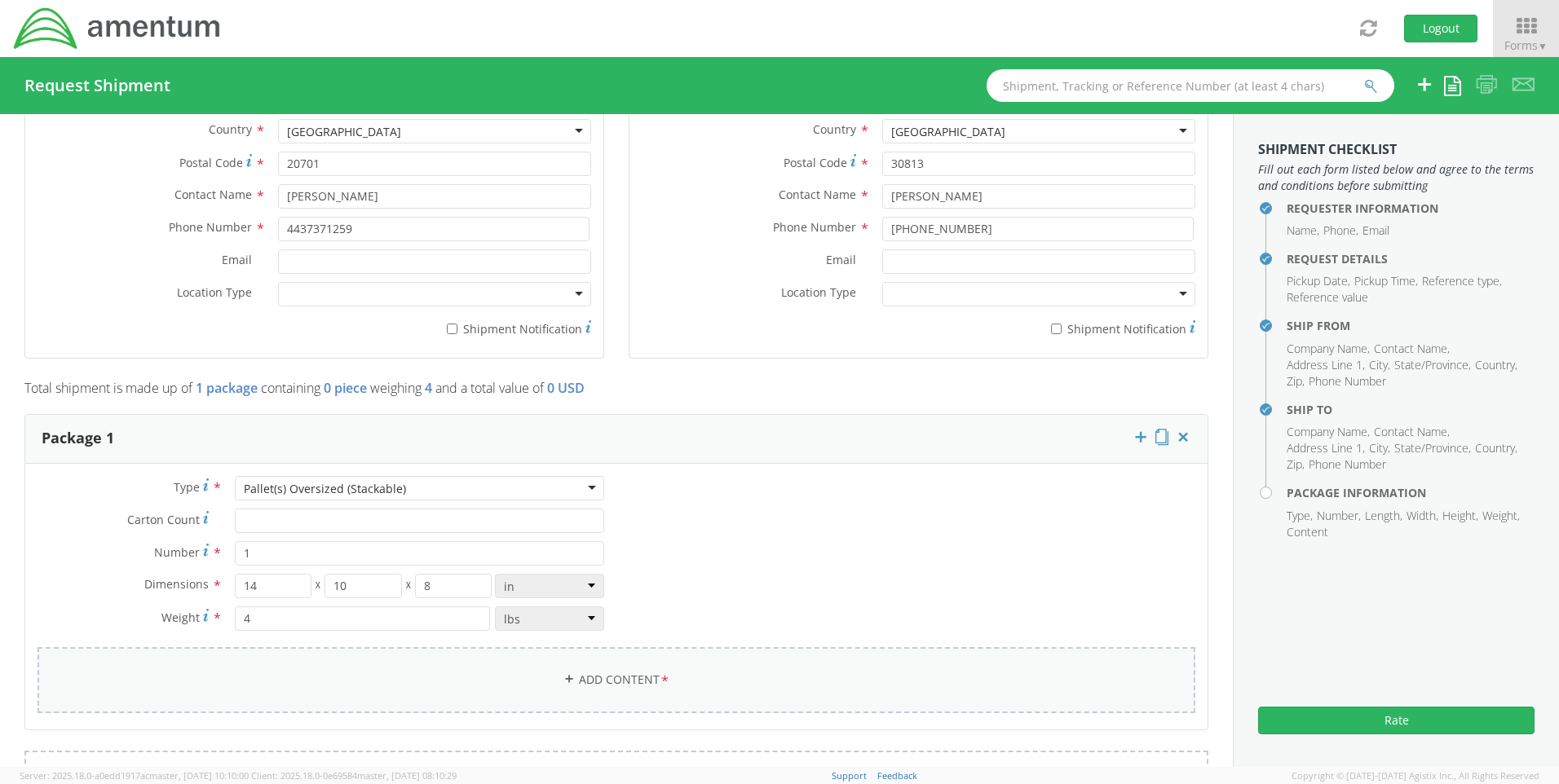
click at [593, 683] on link "Add Content *" at bounding box center [616, 680] width 1157 height 66
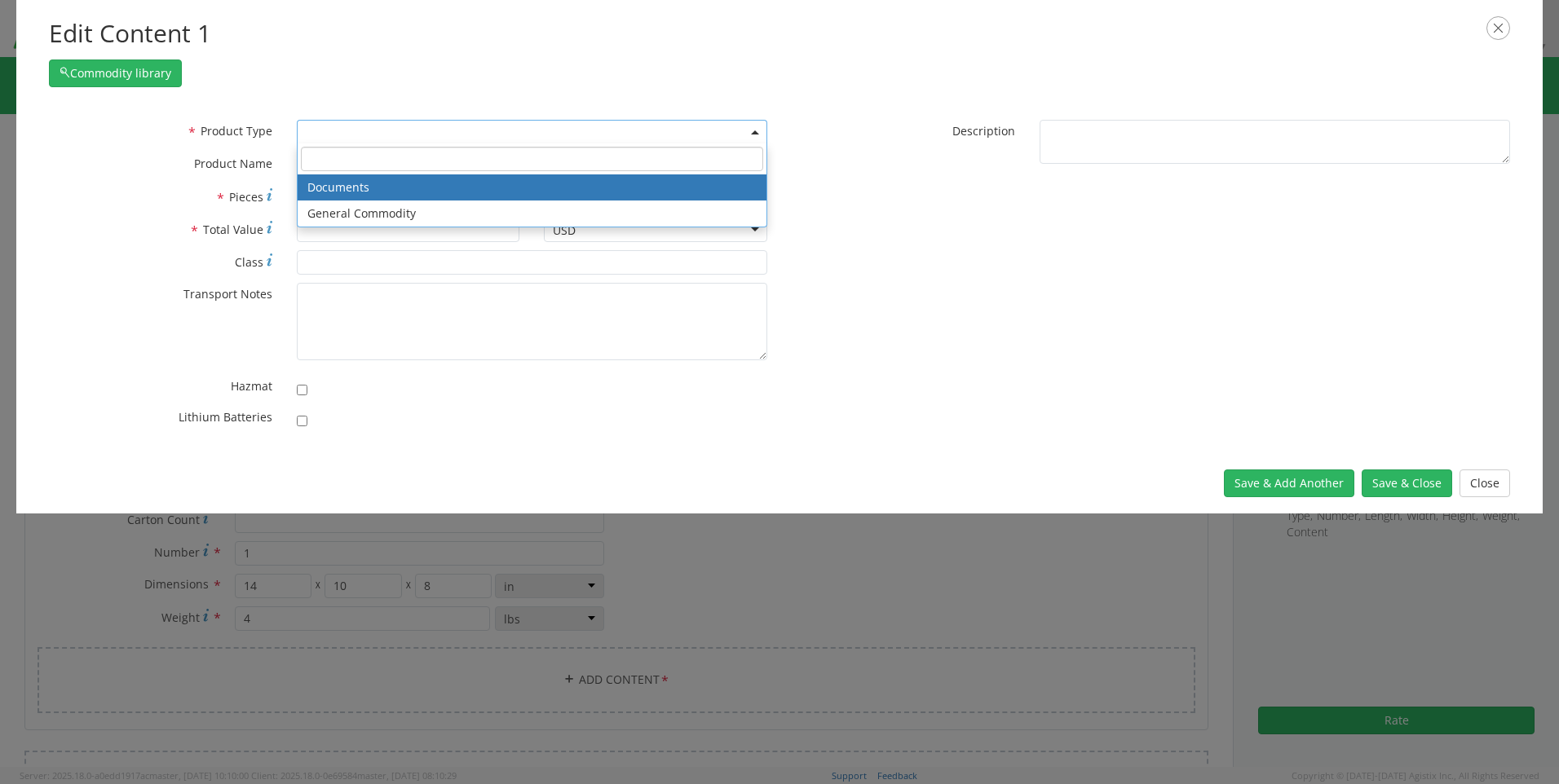
click at [356, 128] on span at bounding box center [532, 132] width 471 height 24
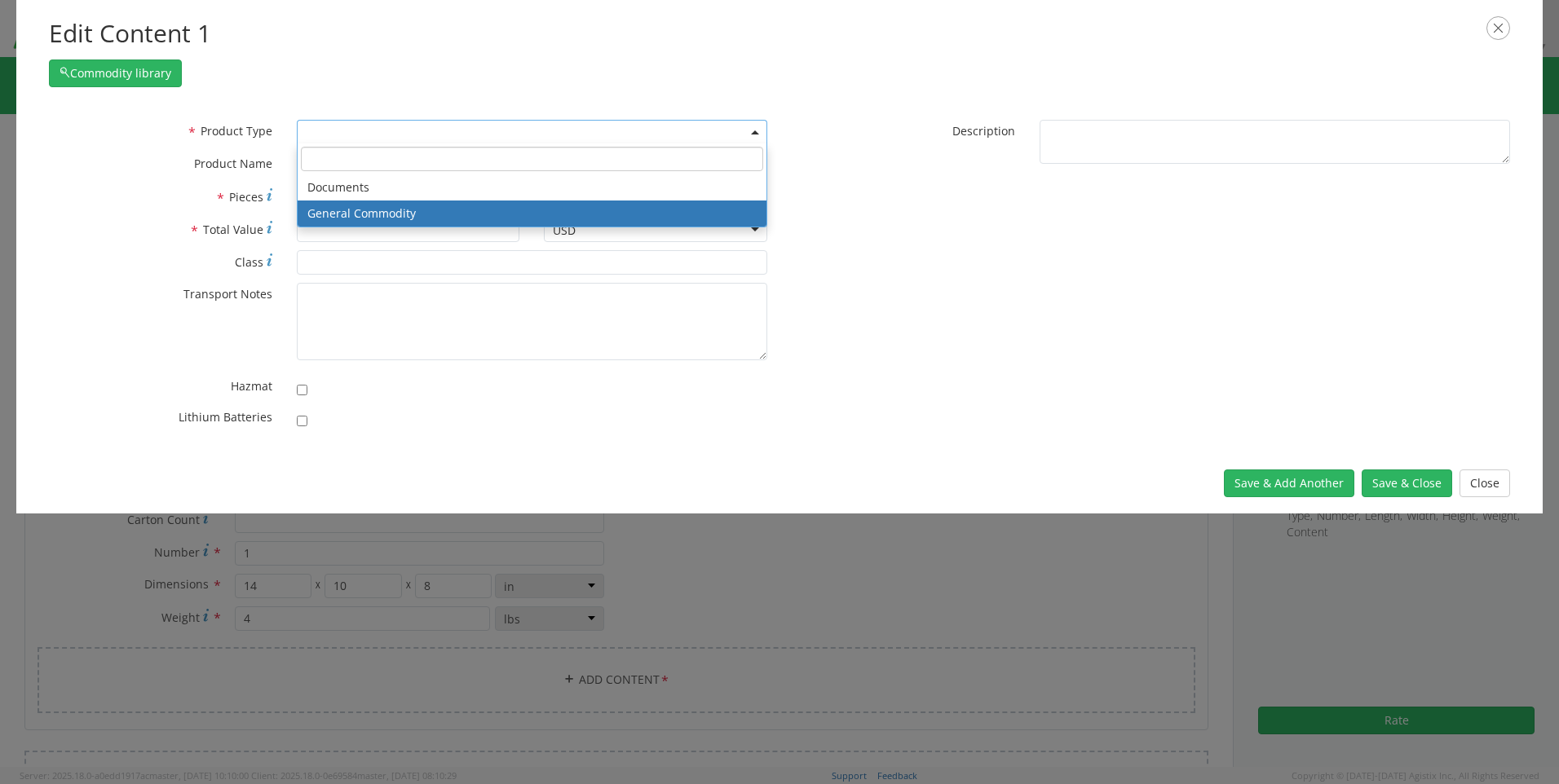
select select "COMMODITY"
type input "General Commodity"
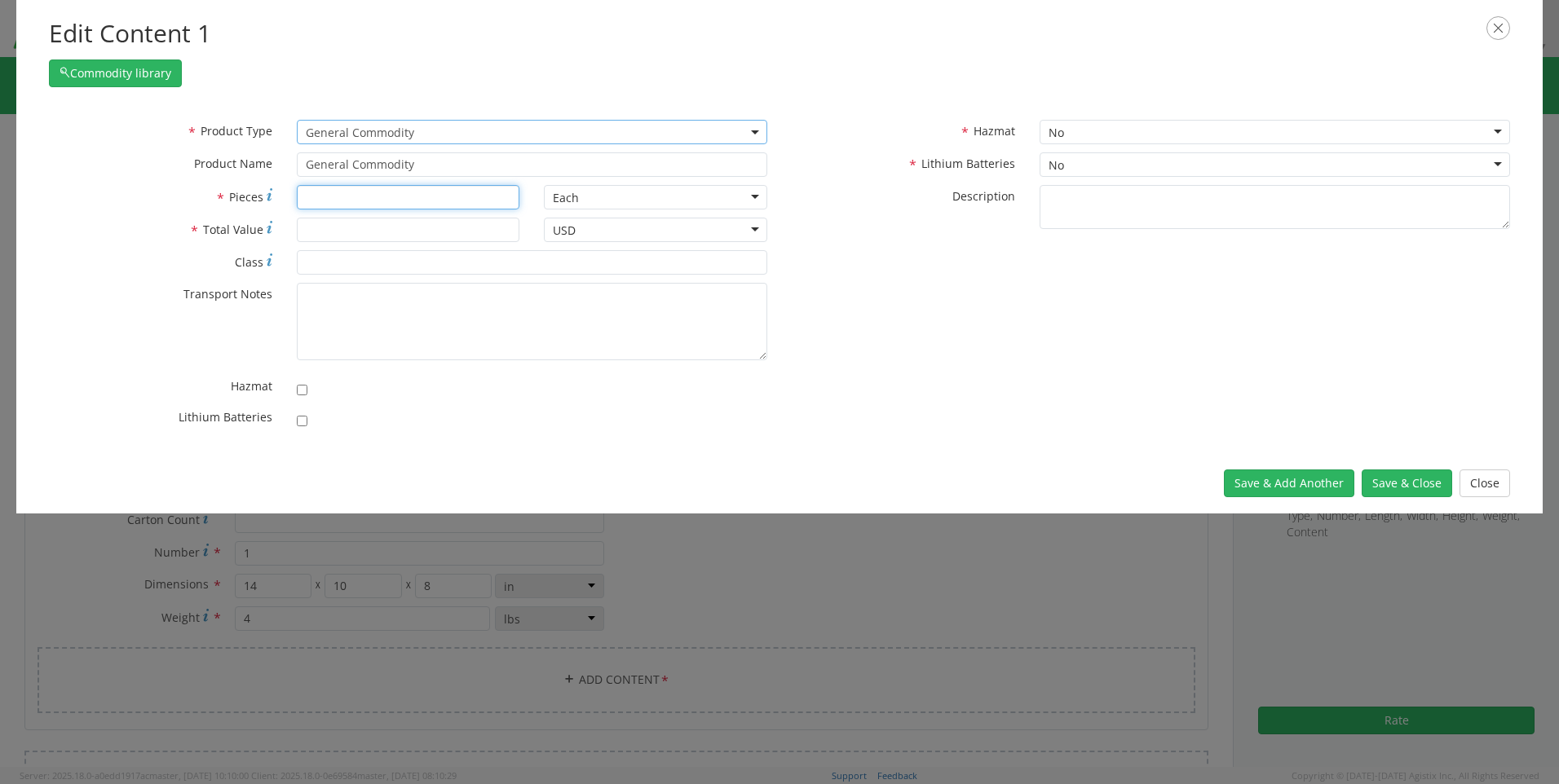
click at [340, 193] on input "* Pieces" at bounding box center [408, 197] width 223 height 24
type input "1"
click at [336, 227] on input "* Total Value" at bounding box center [408, 230] width 223 height 24
type input "25"
click at [1401, 478] on button "Save & Close" at bounding box center [1406, 484] width 90 height 28
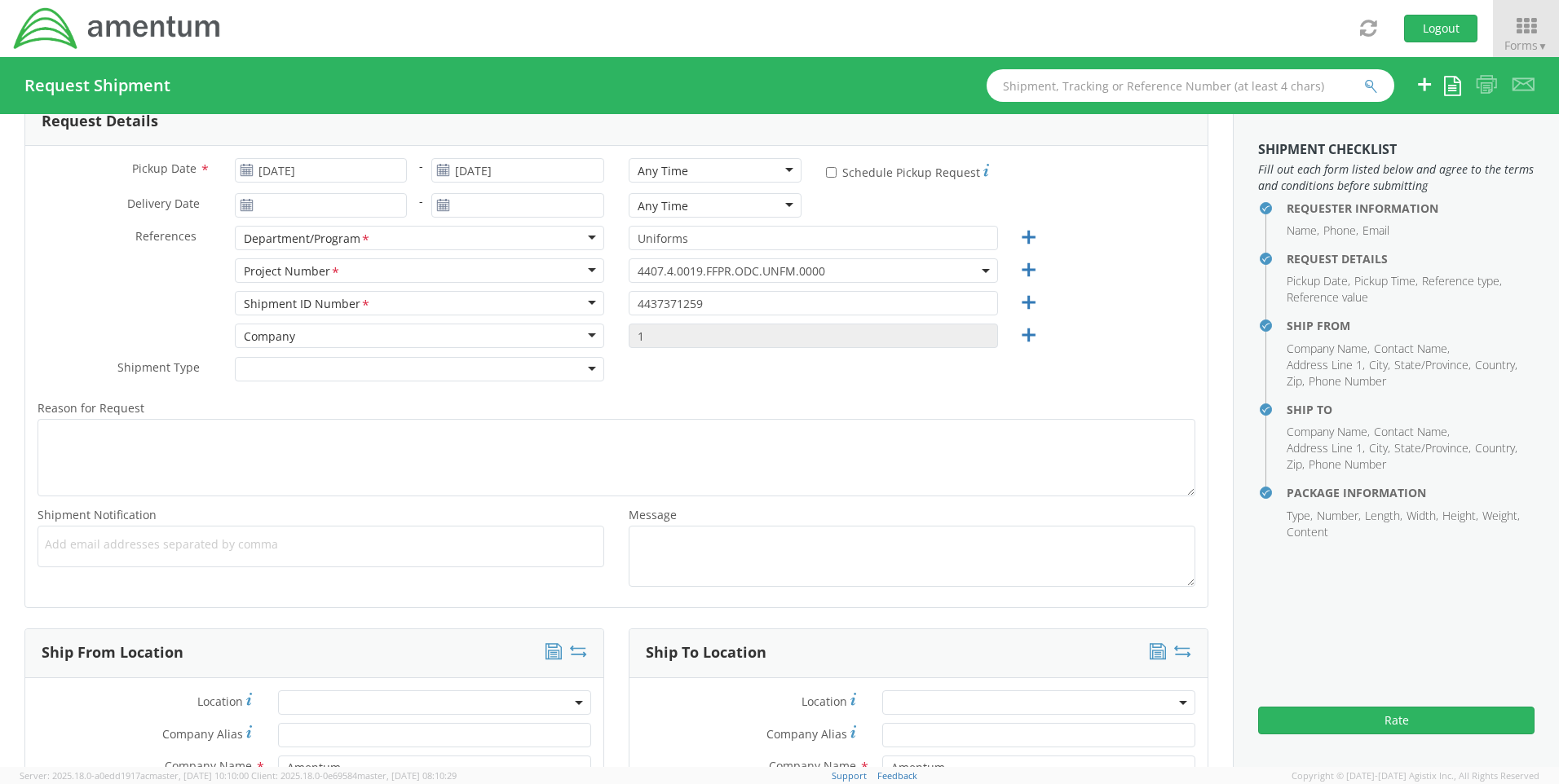
scroll to position [82, 0]
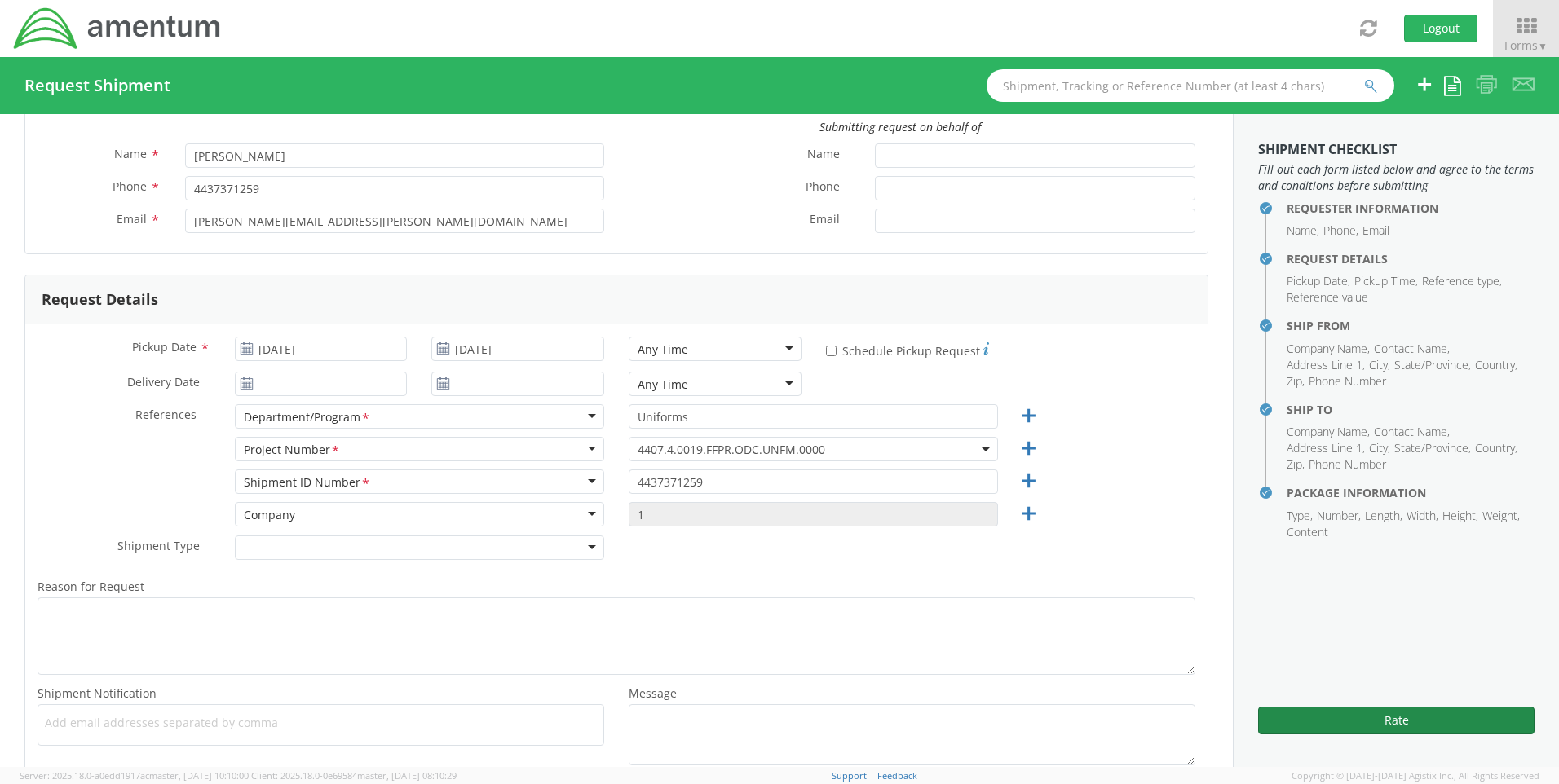
click at [1370, 711] on button "Rate" at bounding box center [1395, 721] width 276 height 28
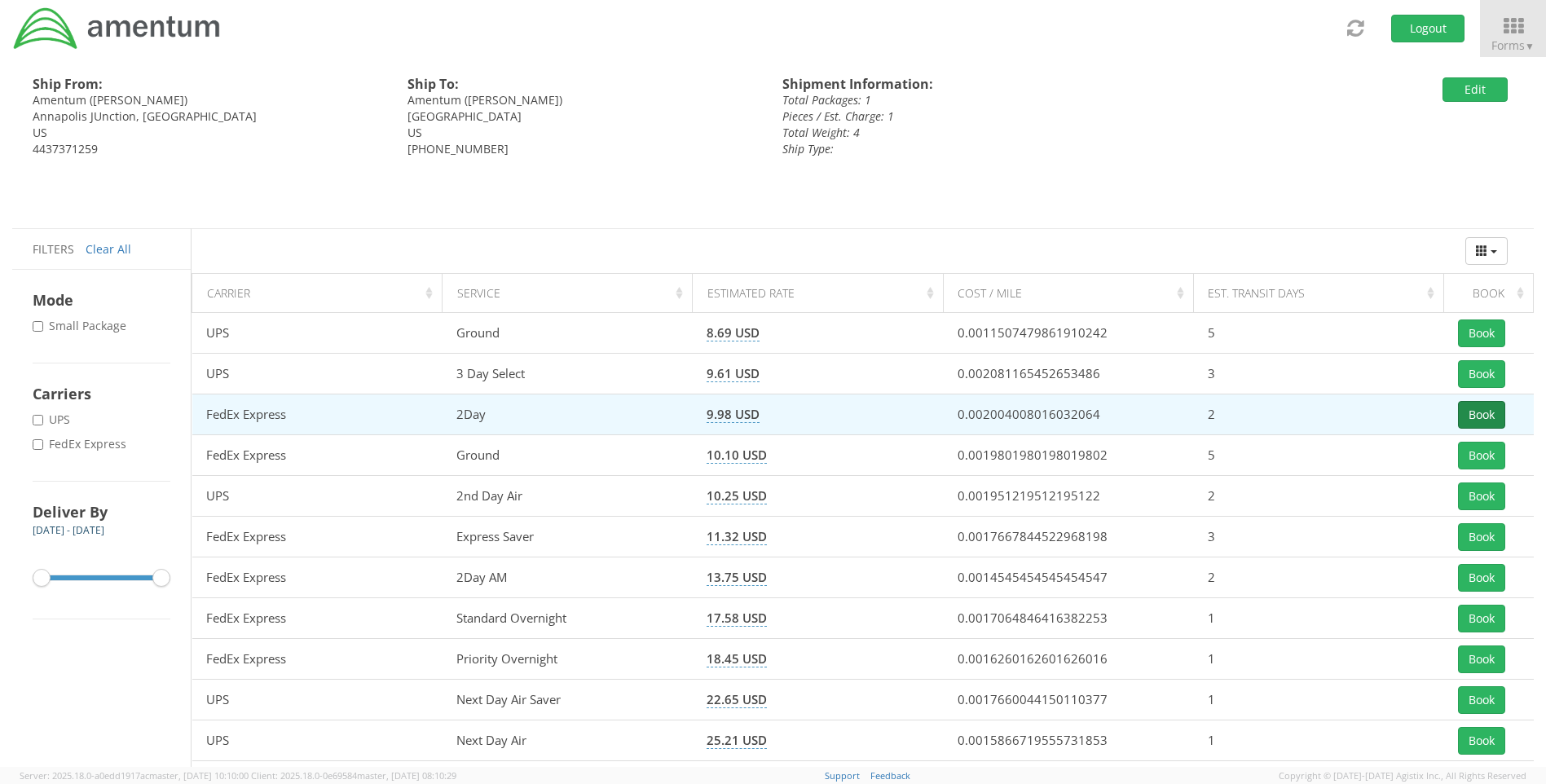
click at [1481, 415] on button "Book" at bounding box center [1482, 415] width 47 height 28
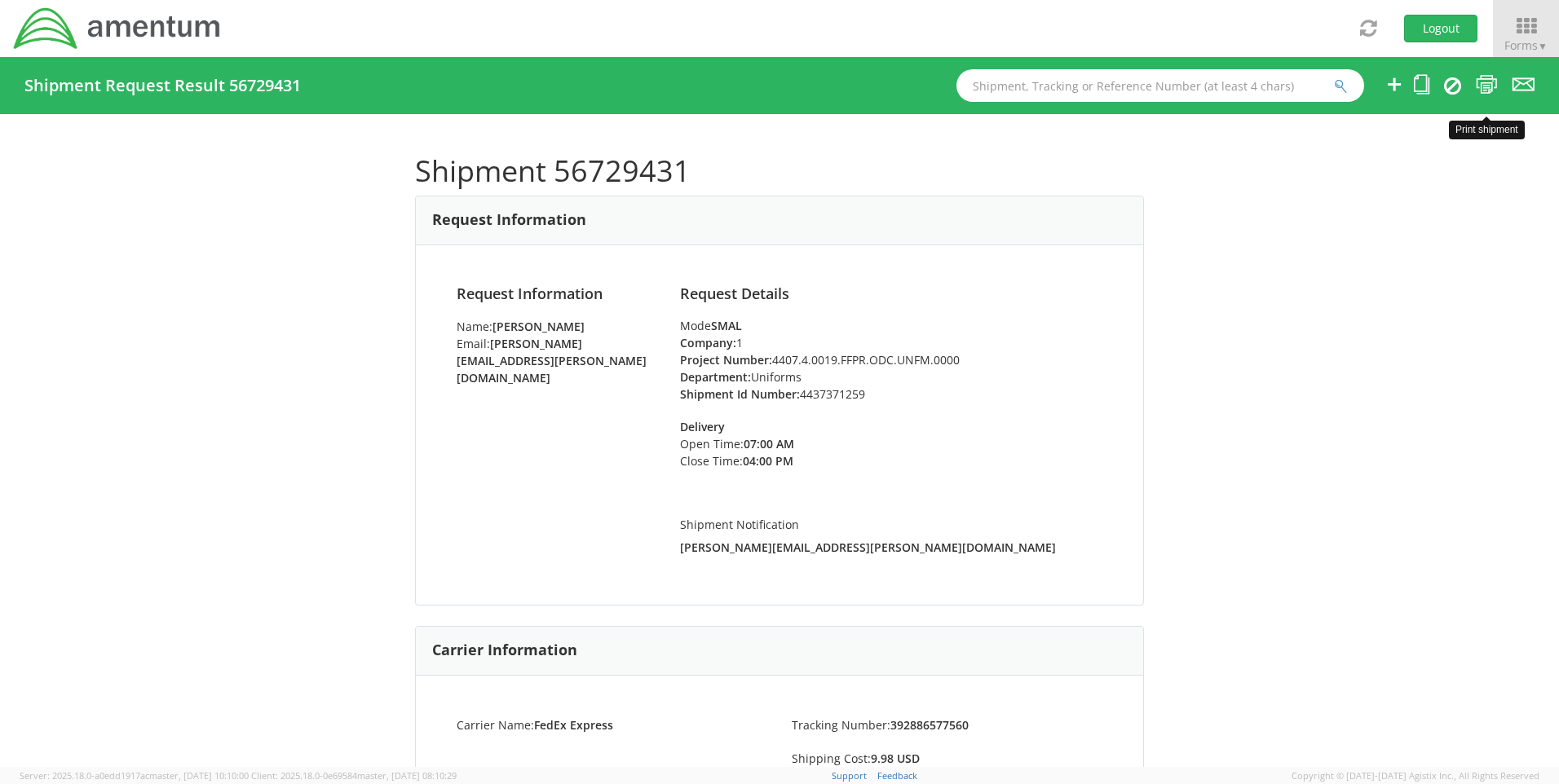
click at [1483, 86] on icon at bounding box center [1486, 85] width 22 height 20
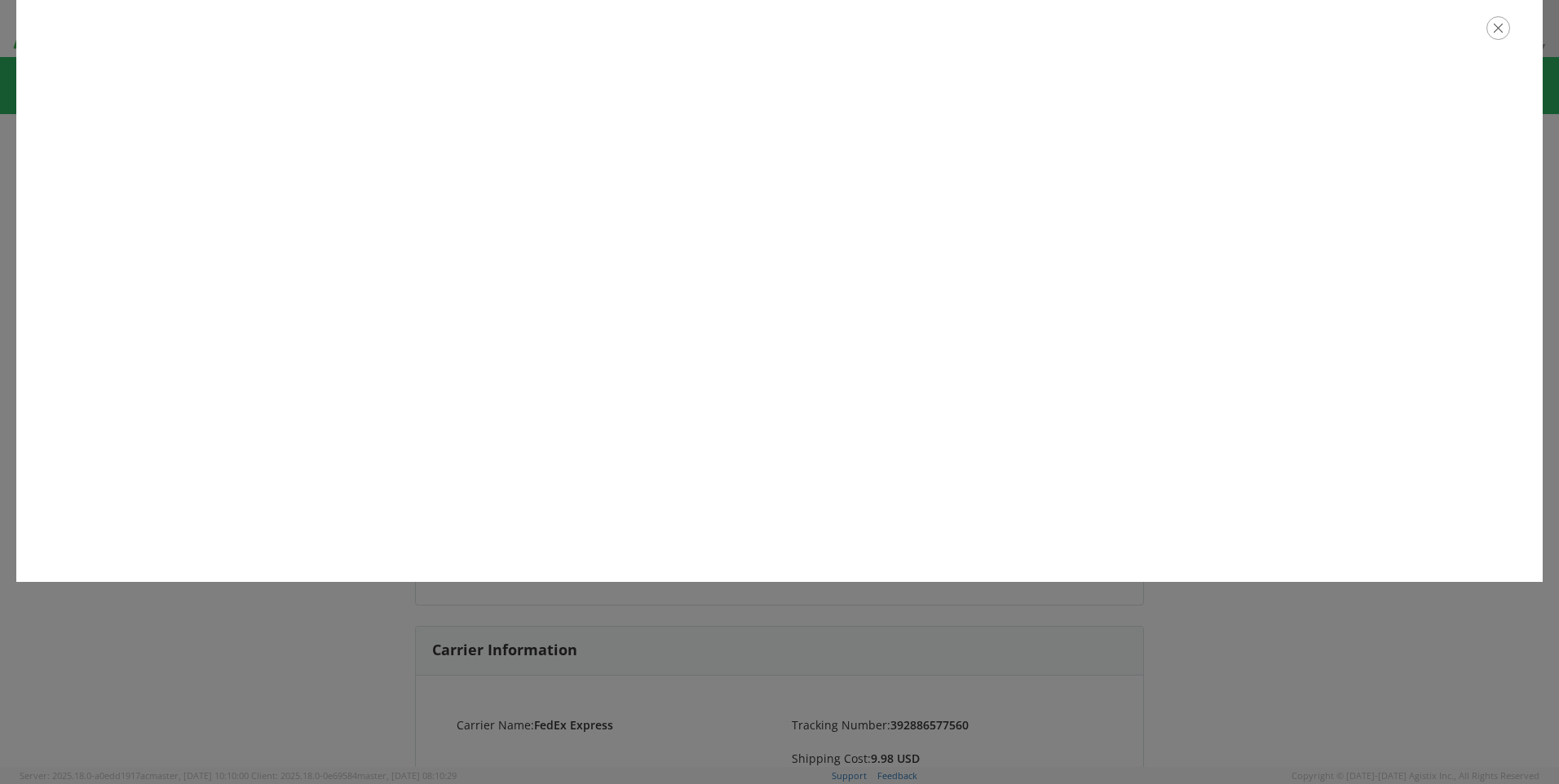
click at [1504, 30] on icon "button" at bounding box center [1498, 28] width 23 height 23
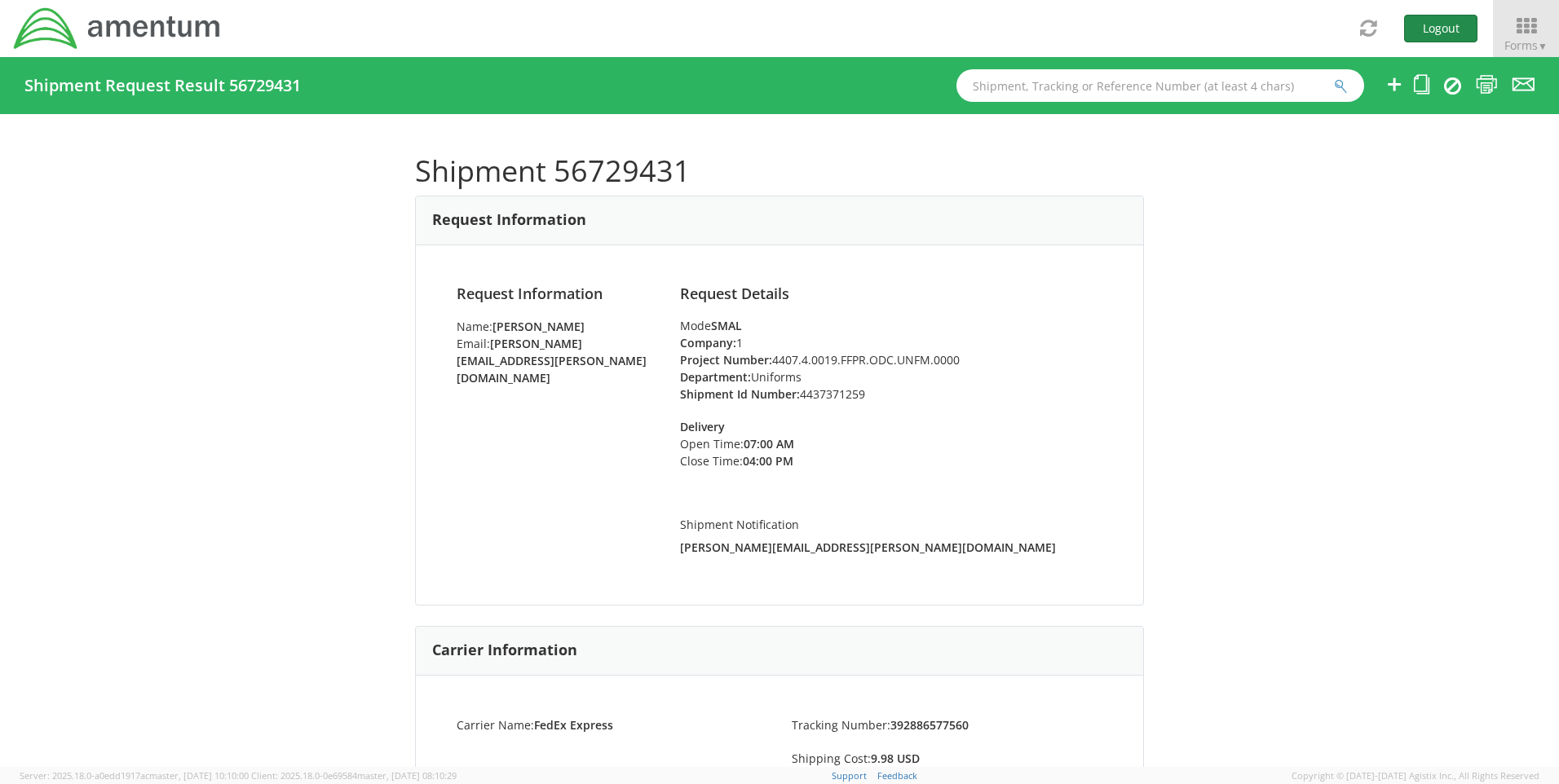
click at [1431, 29] on button "Logout" at bounding box center [1440, 29] width 73 height 28
